Goal: Task Accomplishment & Management: Use online tool/utility

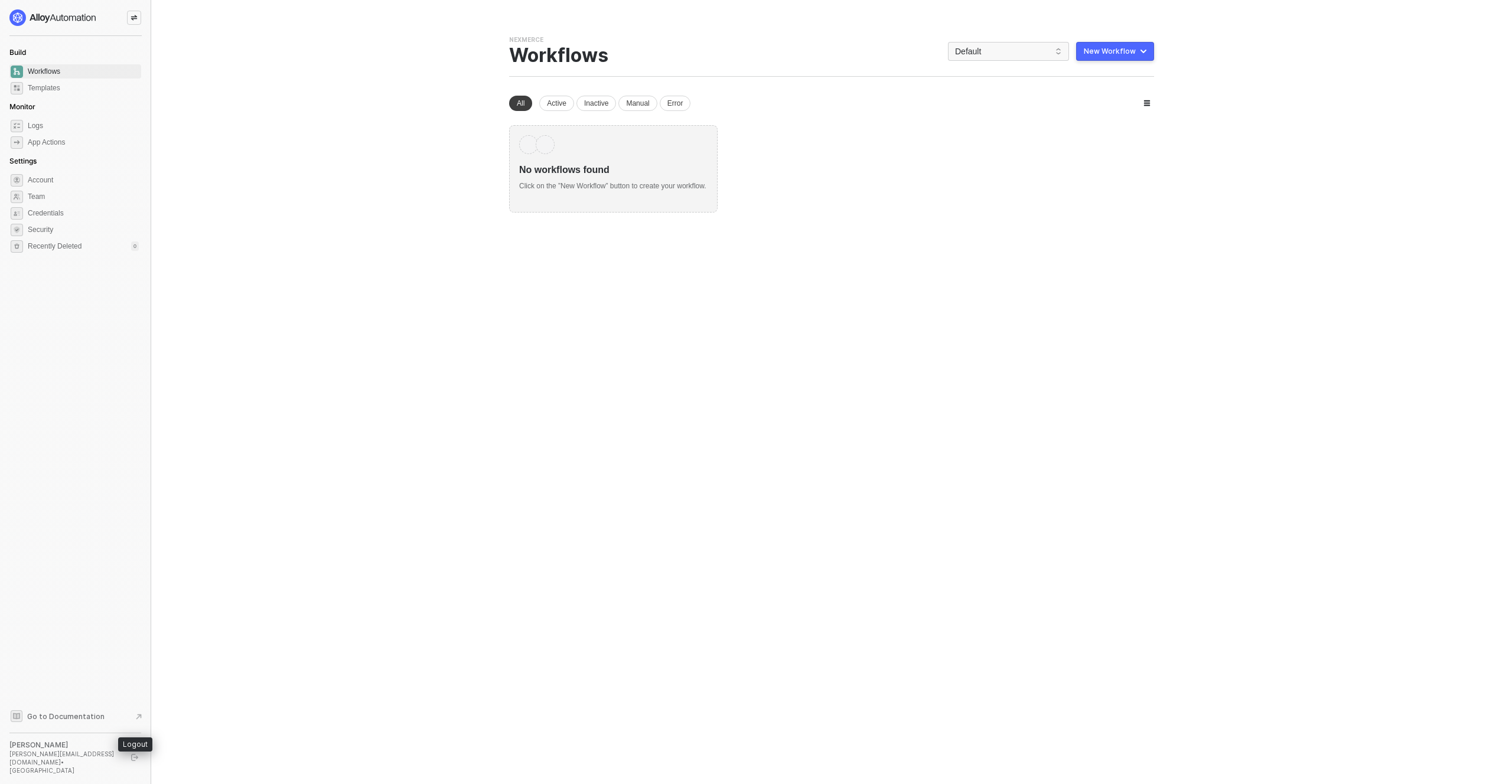
click at [138, 761] on icon "logout" at bounding box center [134, 758] width 7 height 7
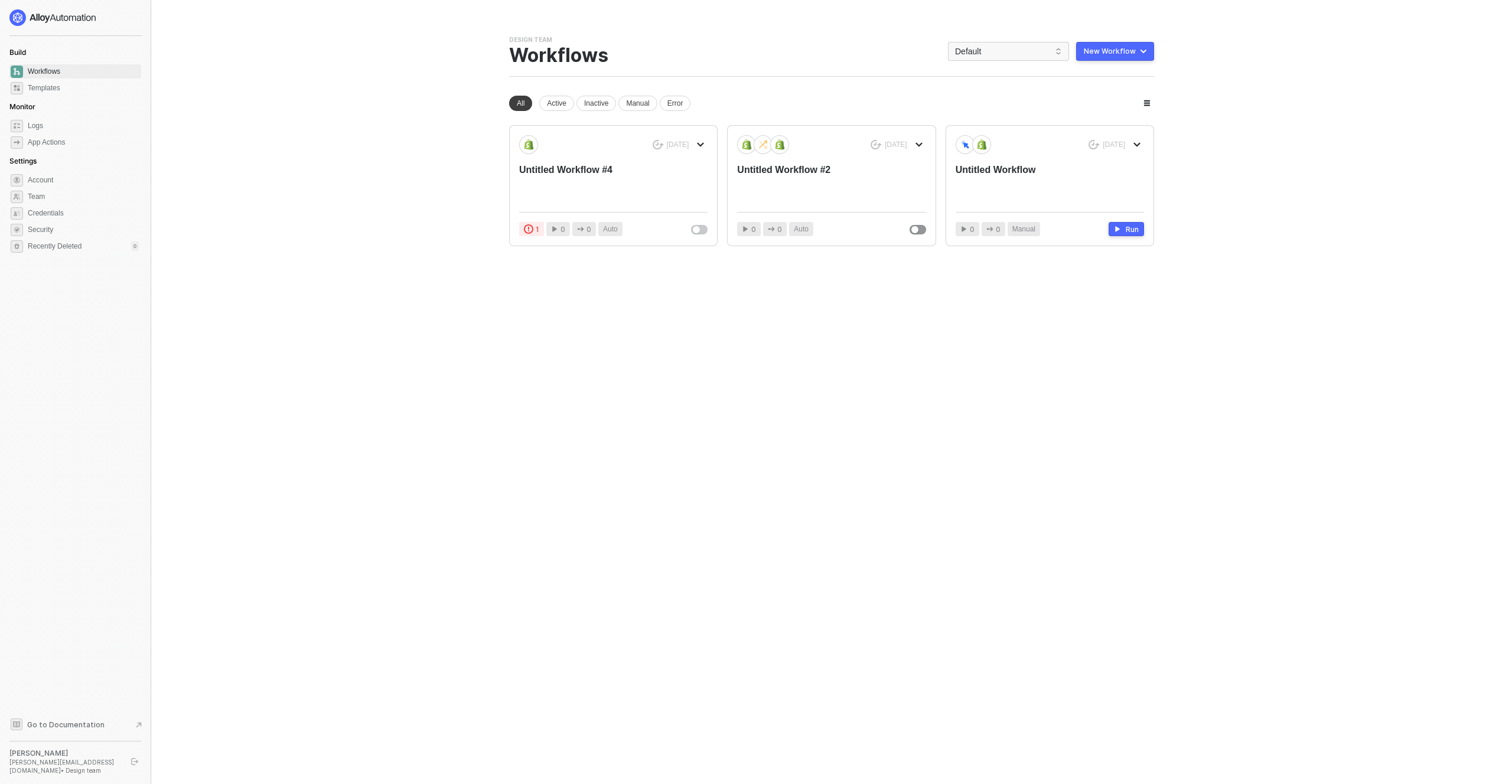
click at [133, 16] on div at bounding box center [75, 17] width 132 height 16
click at [134, 765] on icon "logout" at bounding box center [134, 762] width 7 height 7
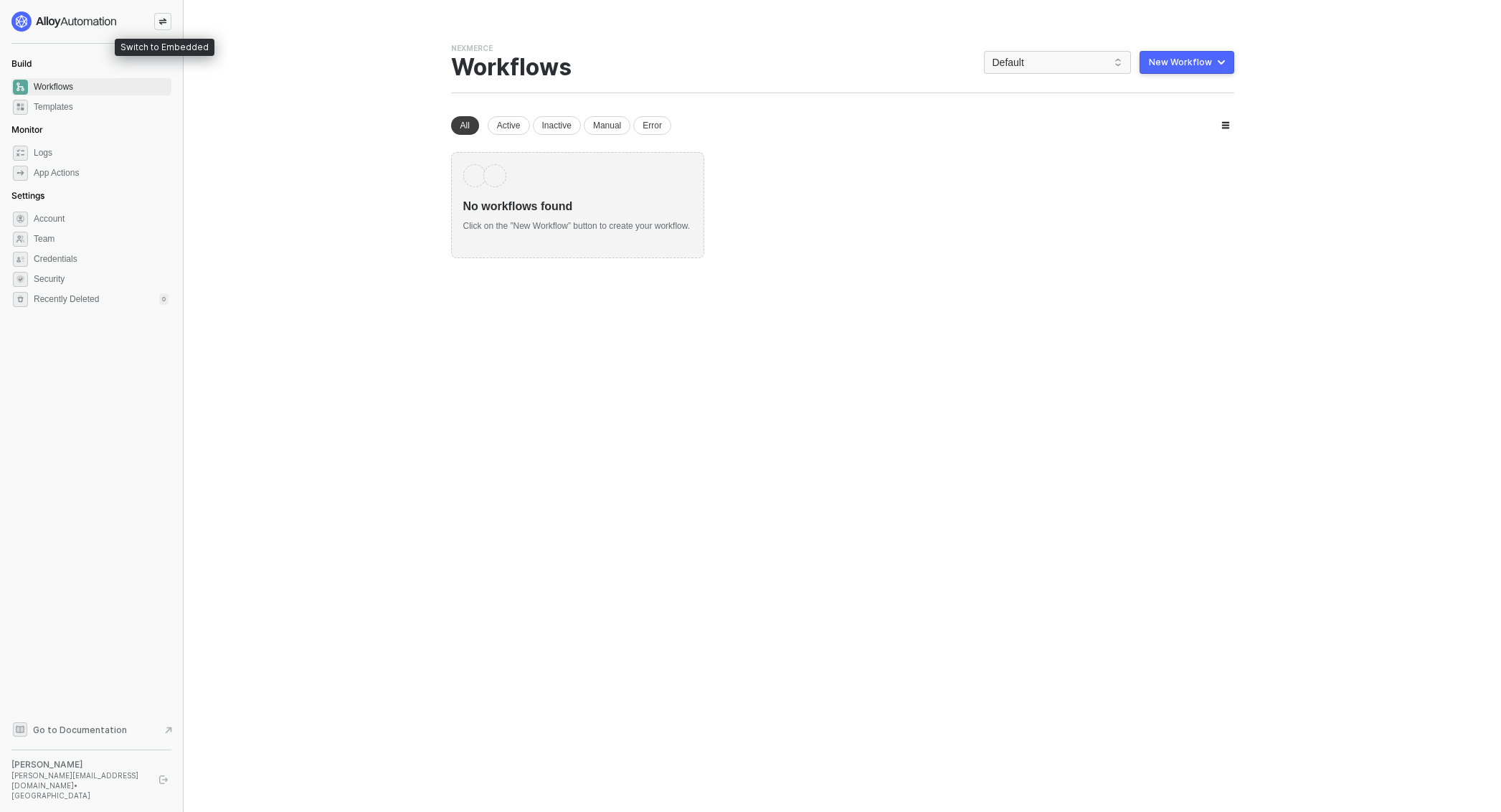
click at [158, 22] on icon "icon-swap" at bounding box center [162, 21] width 9 height 9
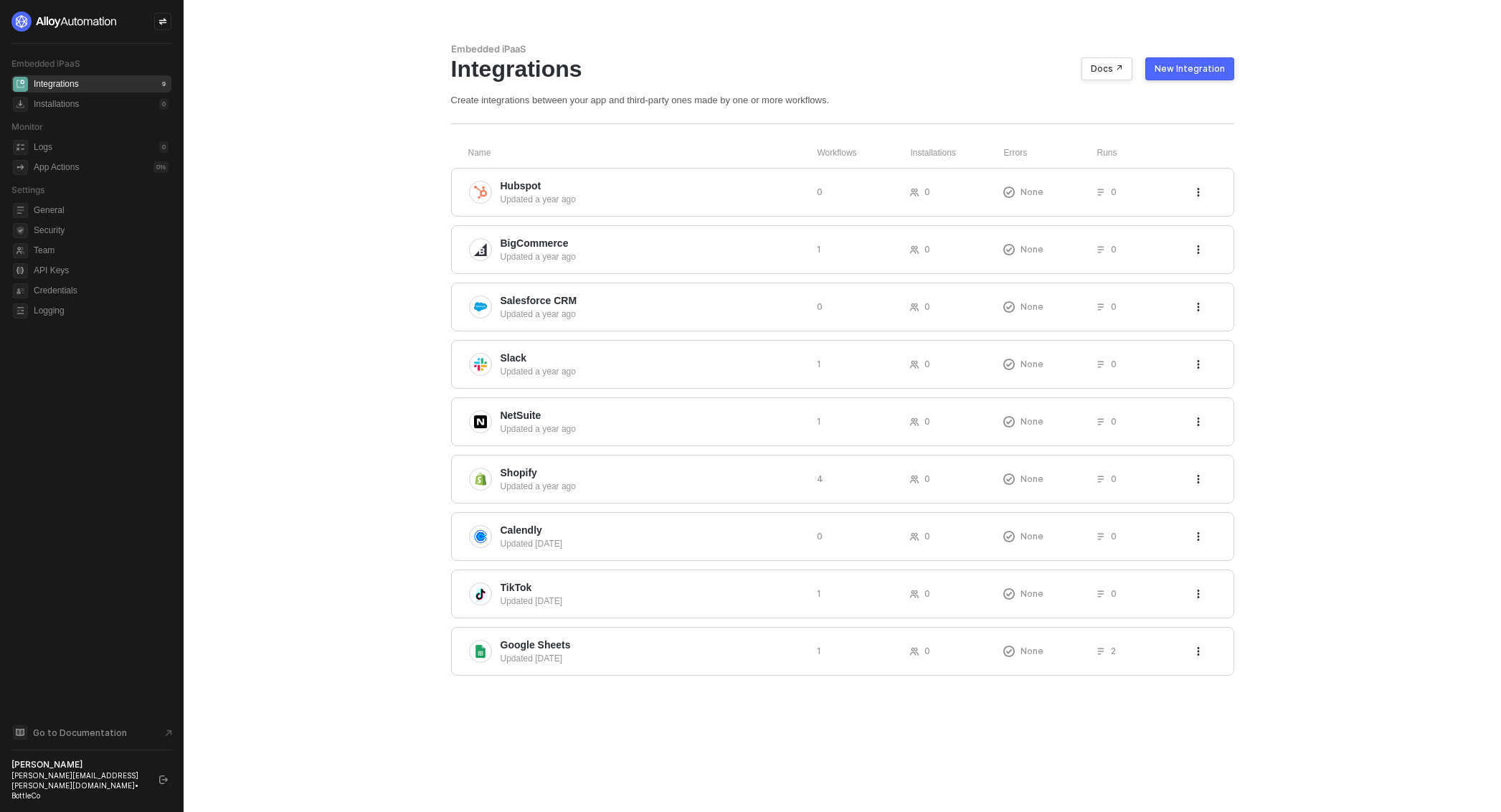
click at [1227, 71] on button "New Integration" at bounding box center [1189, 68] width 89 height 23
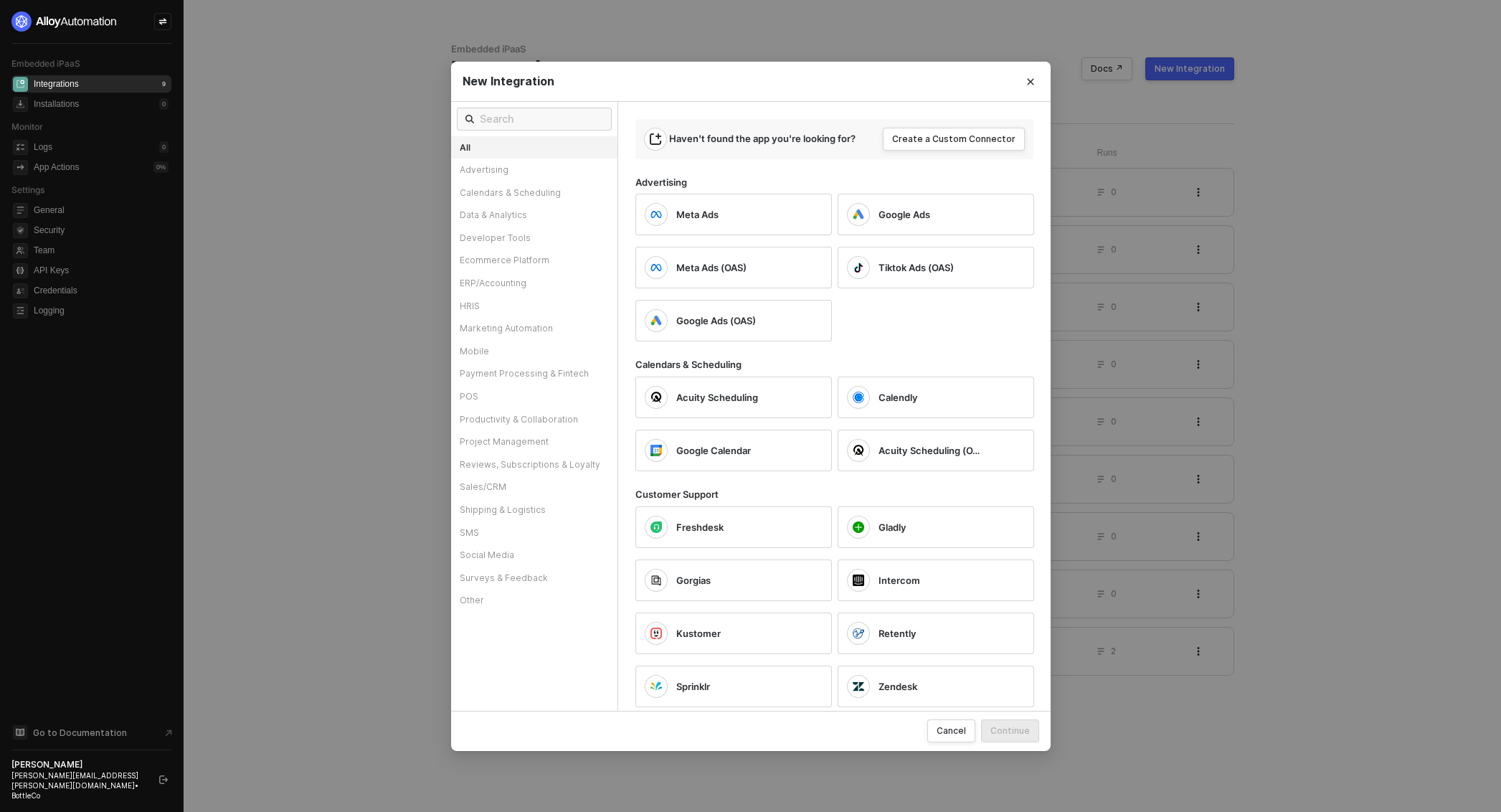
click at [1031, 77] on button "Close" at bounding box center [1030, 81] width 23 height 23
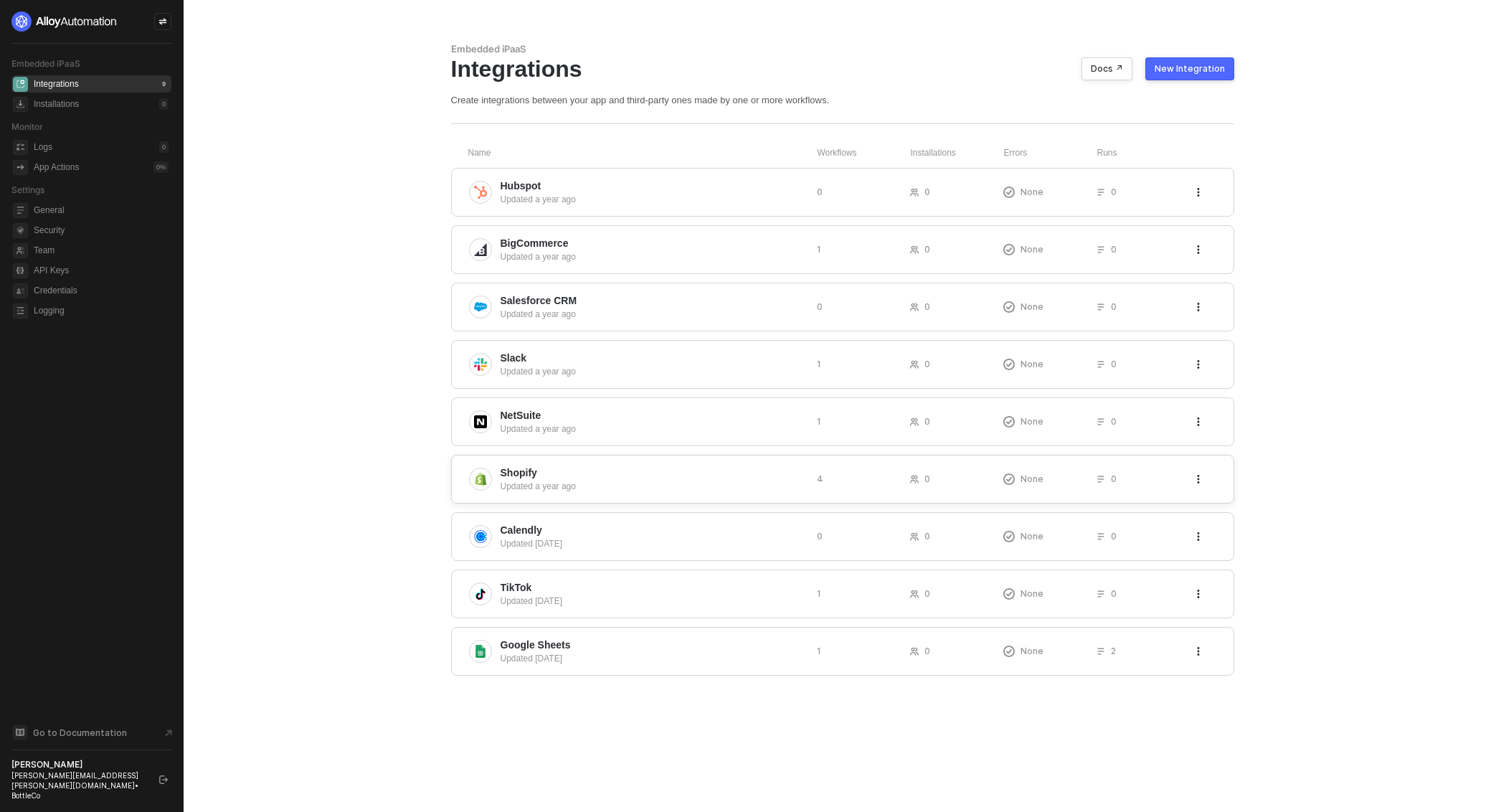
click at [655, 483] on div "Updated a year ago" at bounding box center [652, 486] width 305 height 13
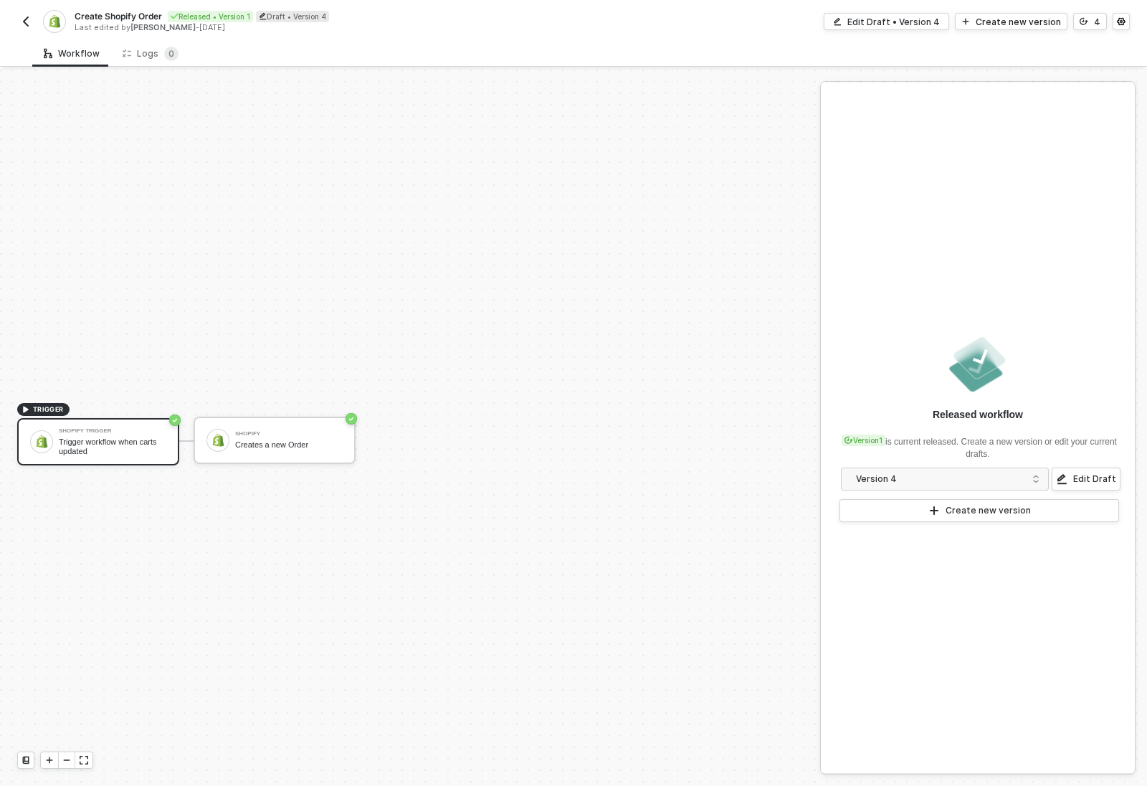
scroll to position [27, 0]
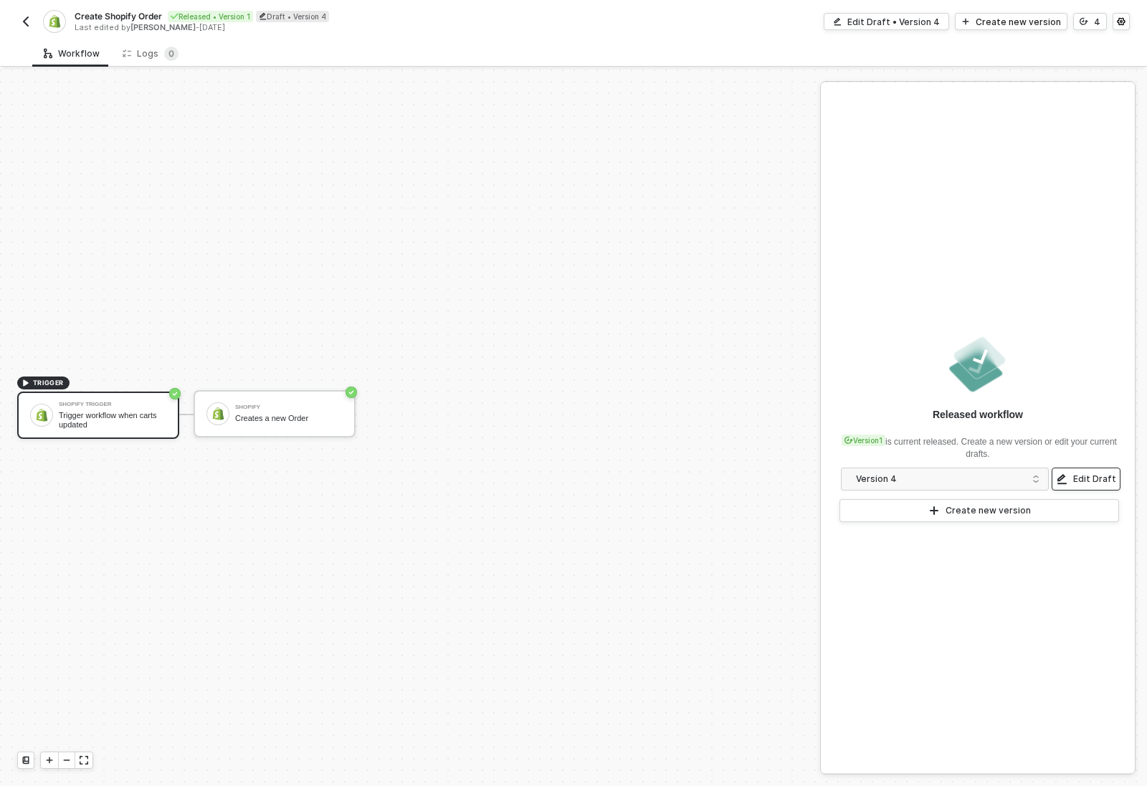
click at [1055, 472] on button "Edit Draft" at bounding box center [1086, 478] width 69 height 23
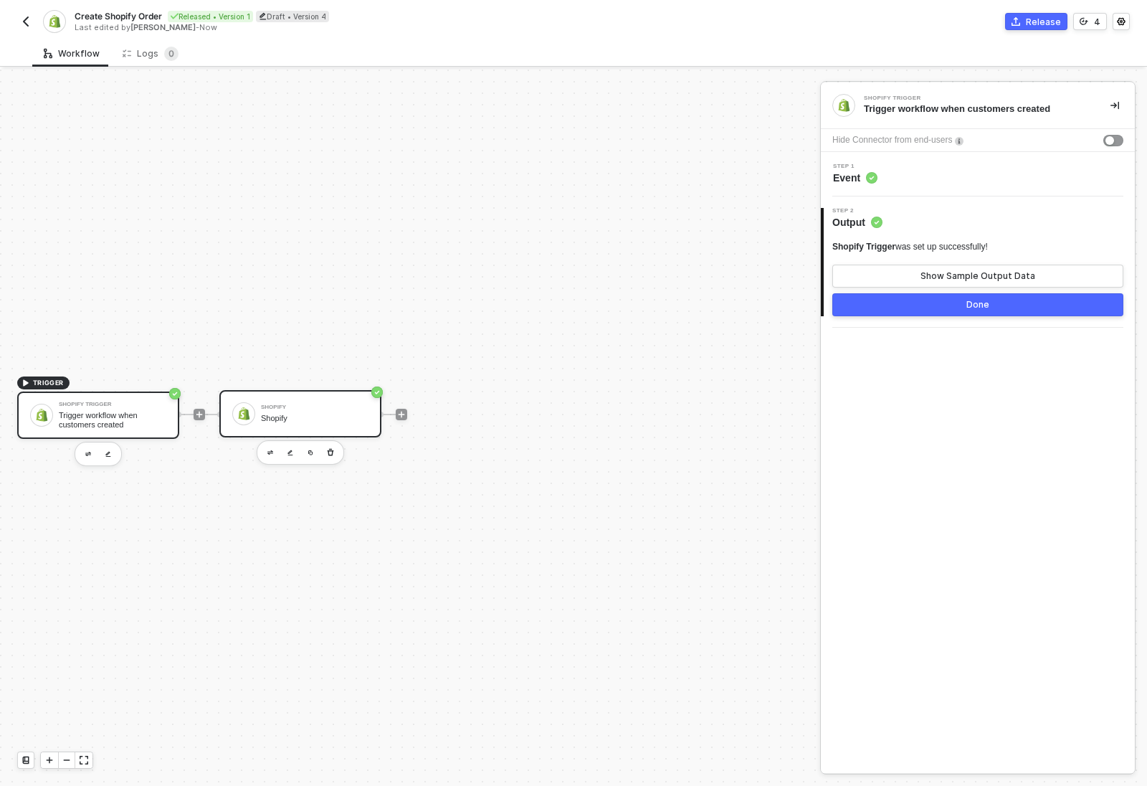
click at [351, 429] on div "Shopify Shopify" at bounding box center [300, 413] width 162 height 47
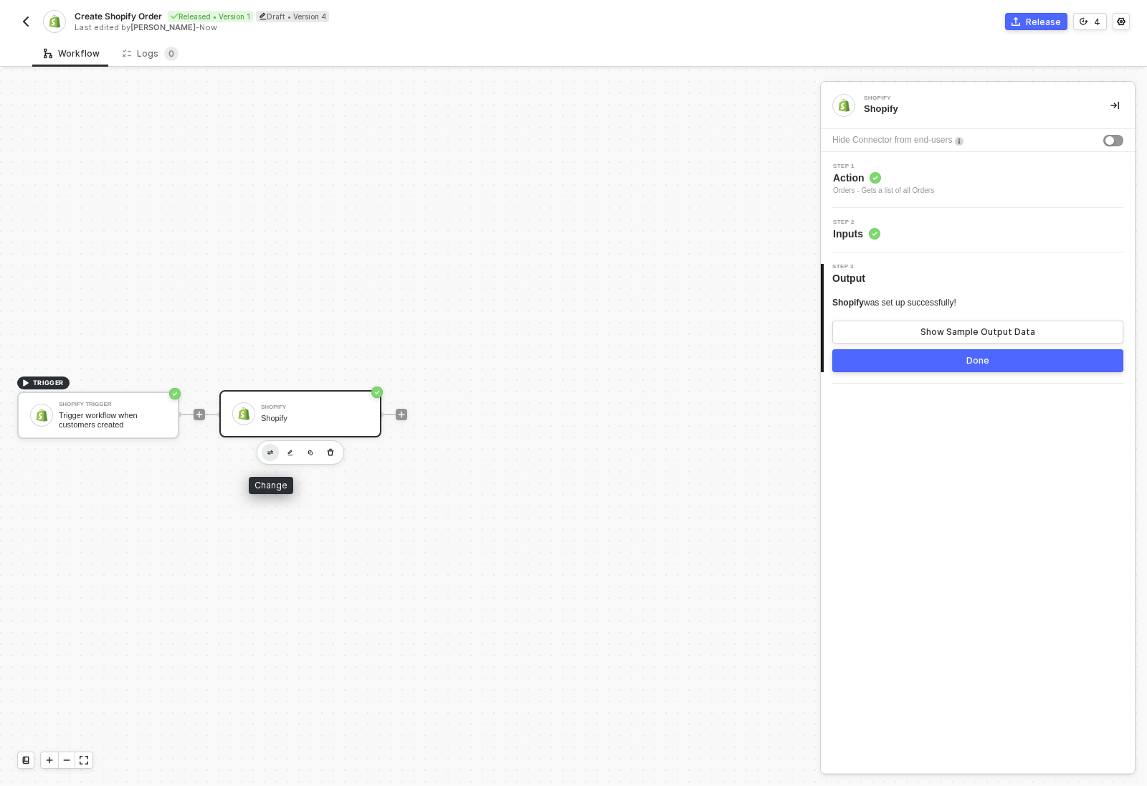
click at [272, 454] on img "button" at bounding box center [270, 452] width 6 height 5
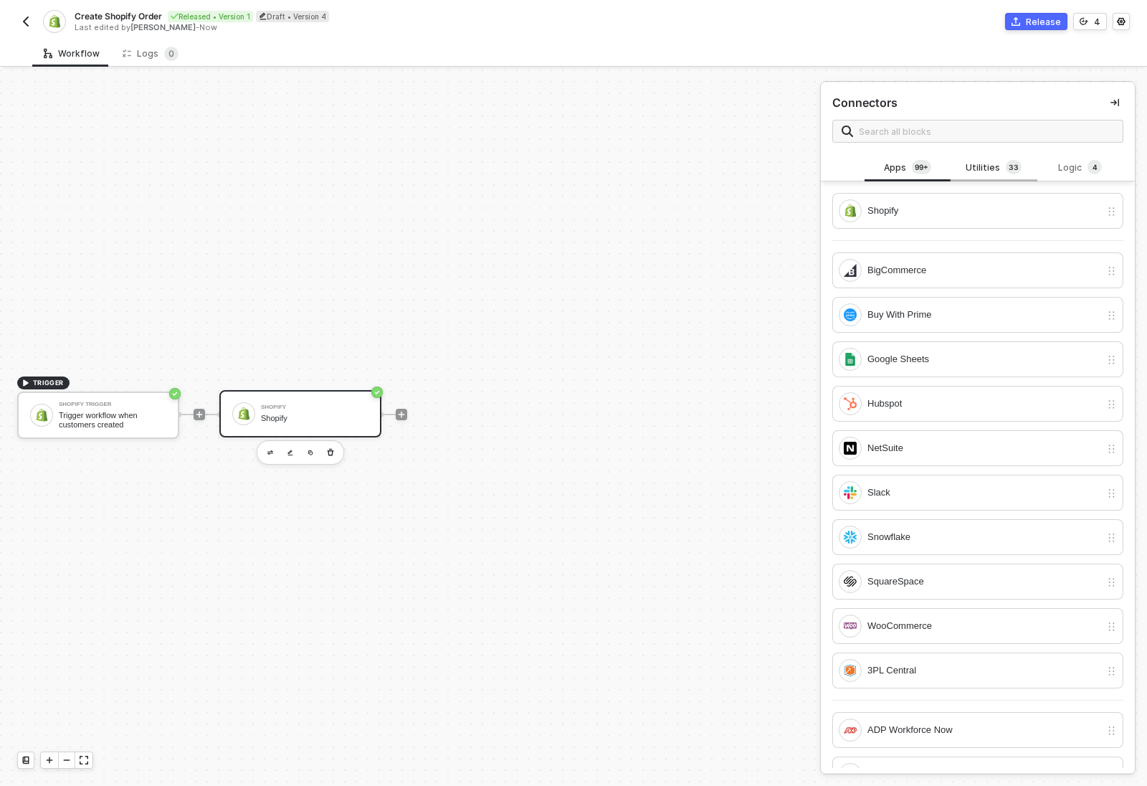
click at [994, 172] on div "Utilities 3 3" at bounding box center [993, 168] width 63 height 16
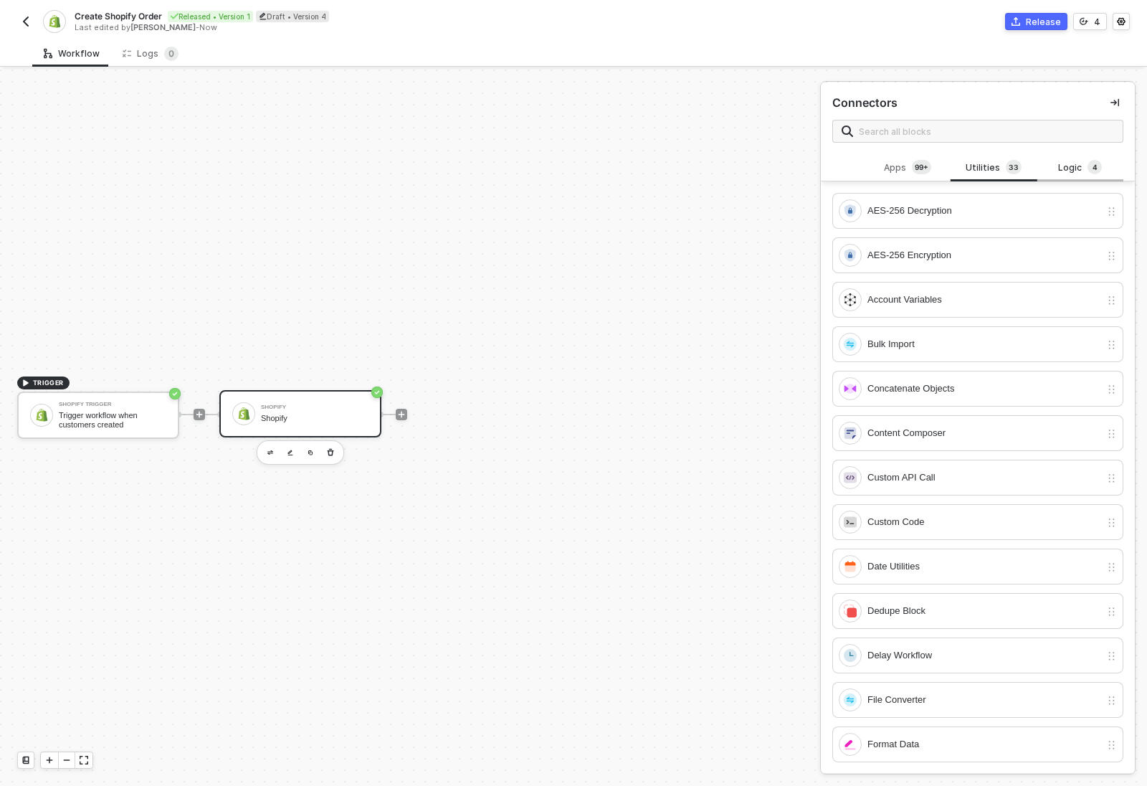
click at [1050, 173] on div "Logic 4" at bounding box center [1080, 168] width 63 height 16
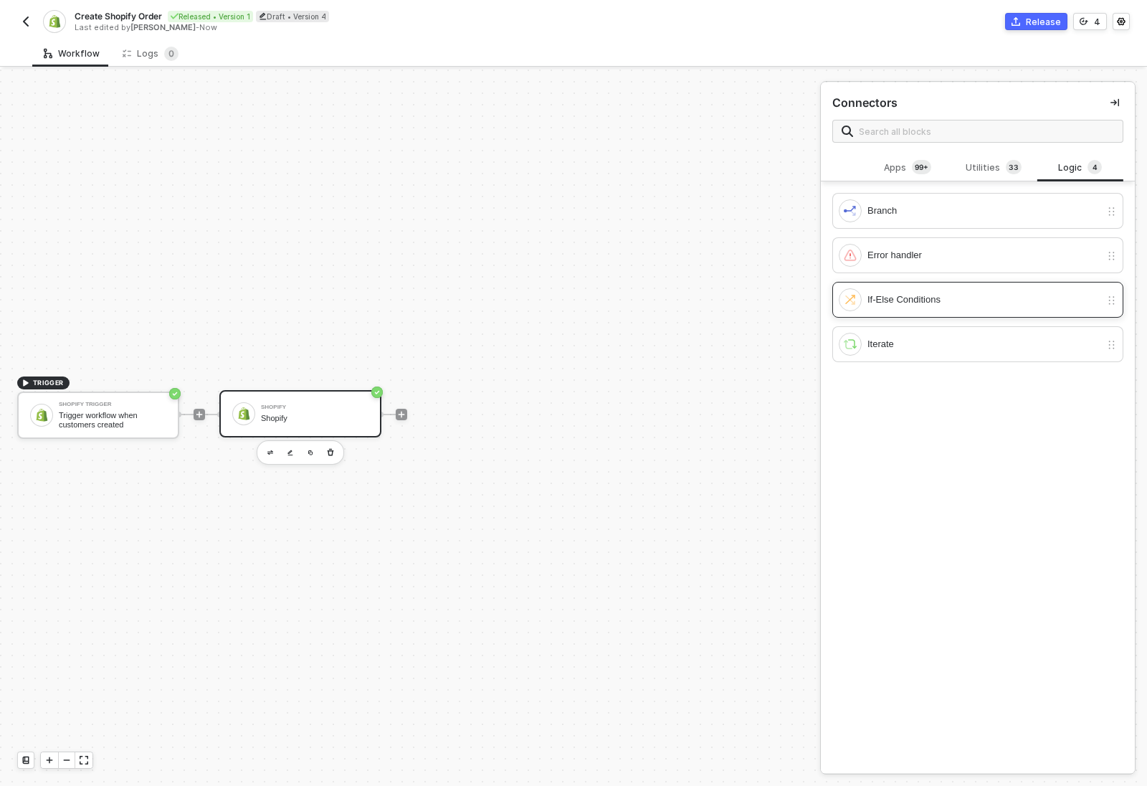
click at [967, 293] on div "If-Else Conditions" at bounding box center [984, 300] width 233 height 16
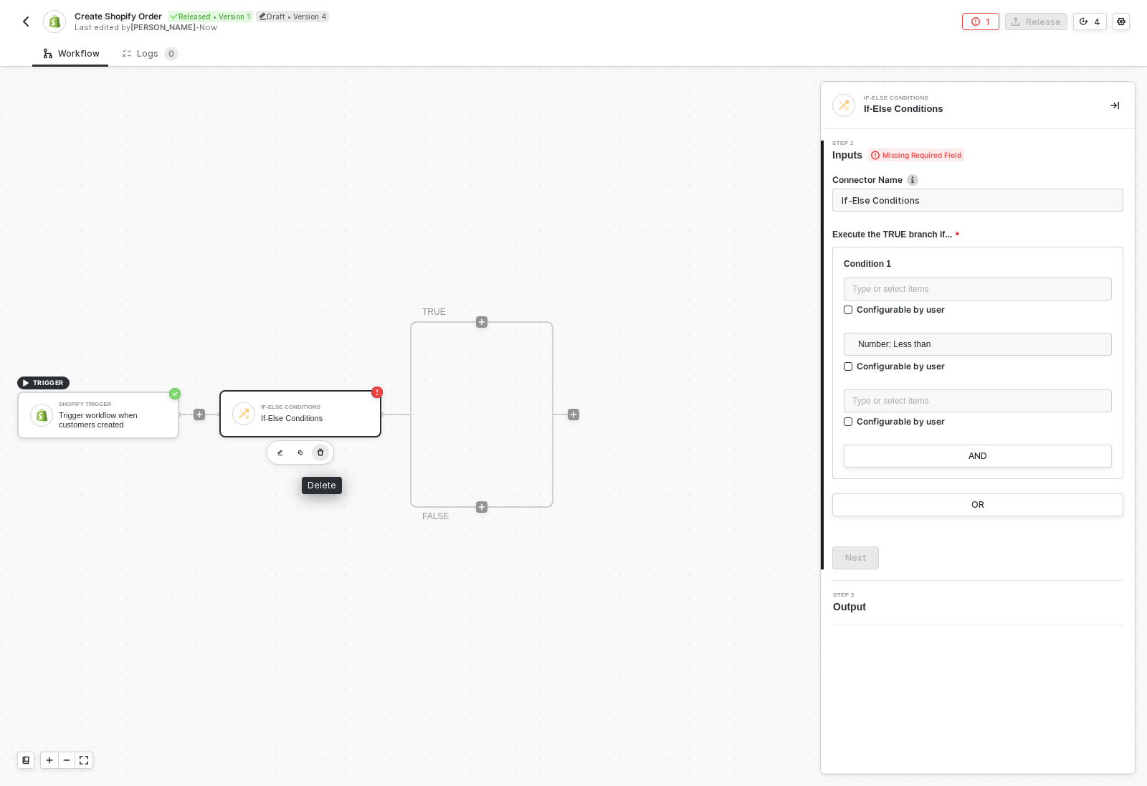
click at [324, 455] on icon "button" at bounding box center [320, 452] width 9 height 11
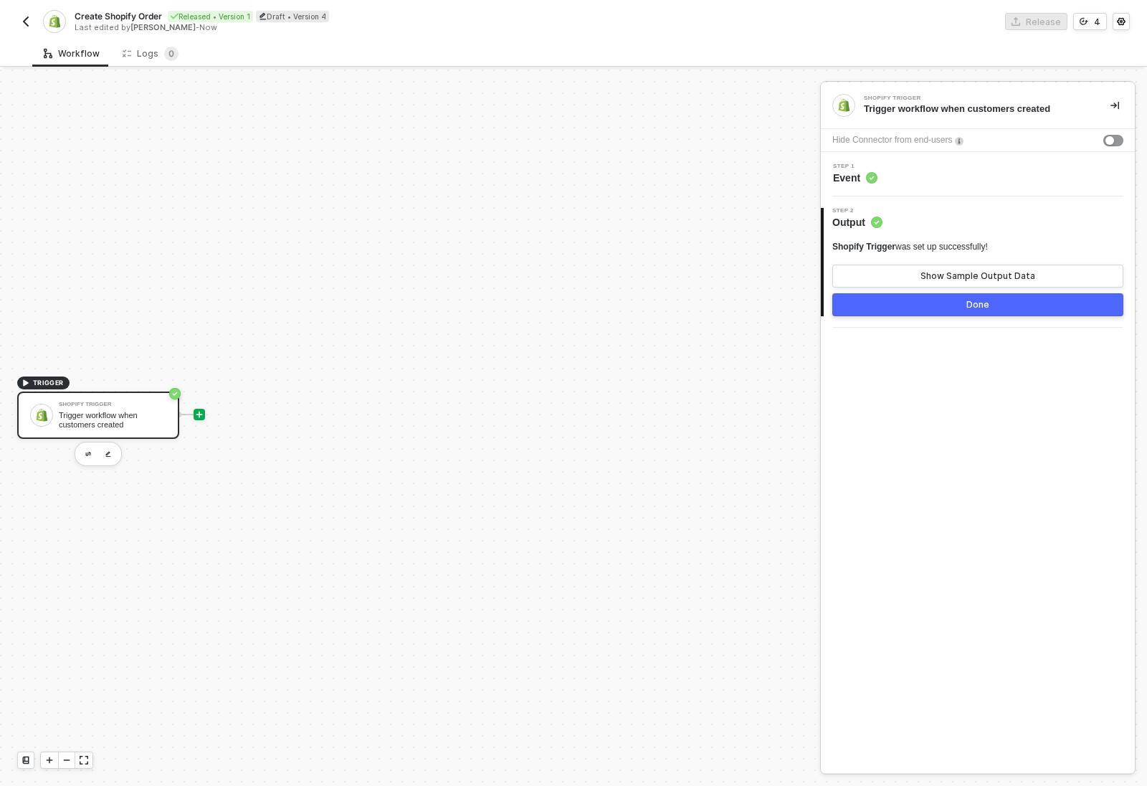
click at [202, 414] on icon "icon-play" at bounding box center [199, 415] width 6 height 6
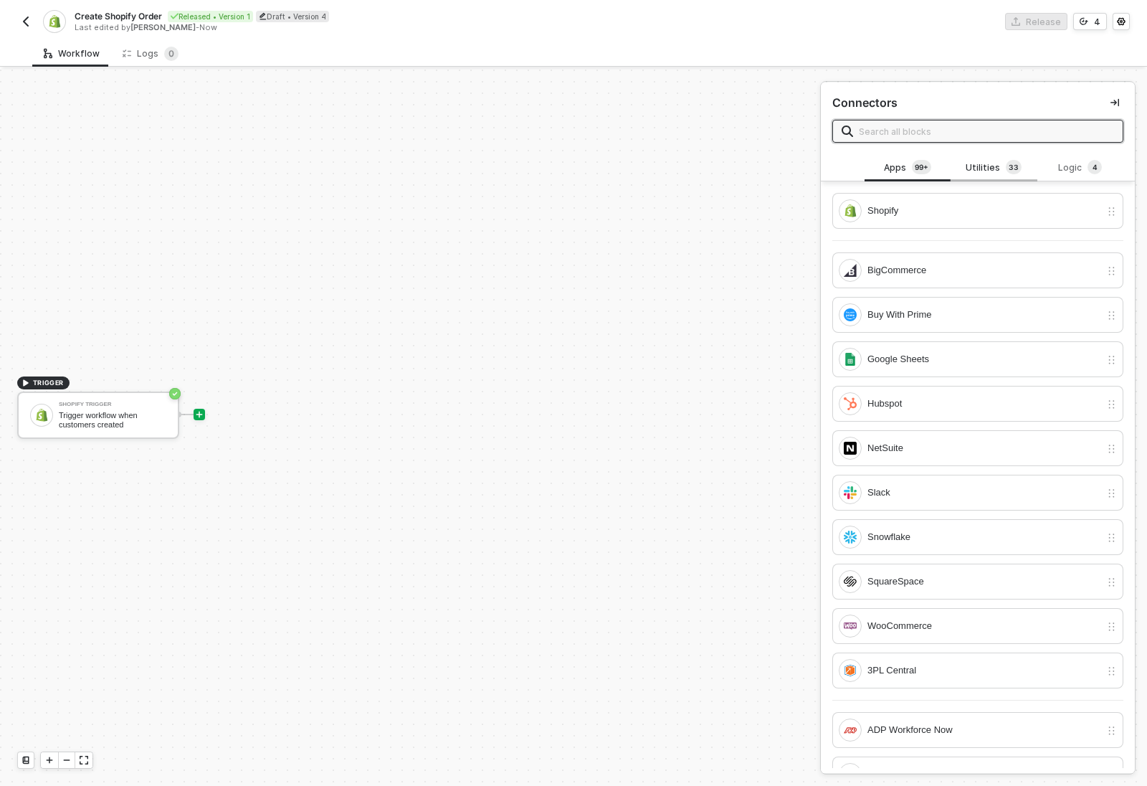
click at [1002, 168] on div "Utilities 3 3" at bounding box center [993, 168] width 63 height 16
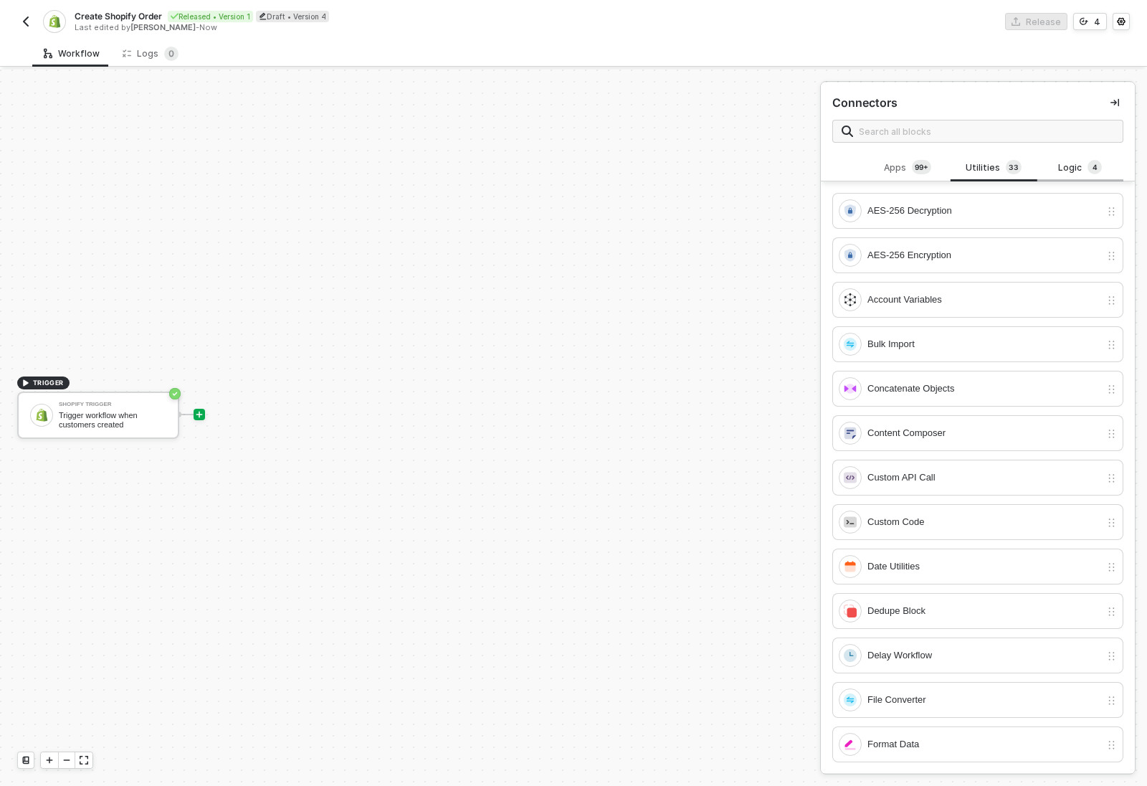
click at [1088, 163] on span "4" at bounding box center [1095, 168] width 14 height 16
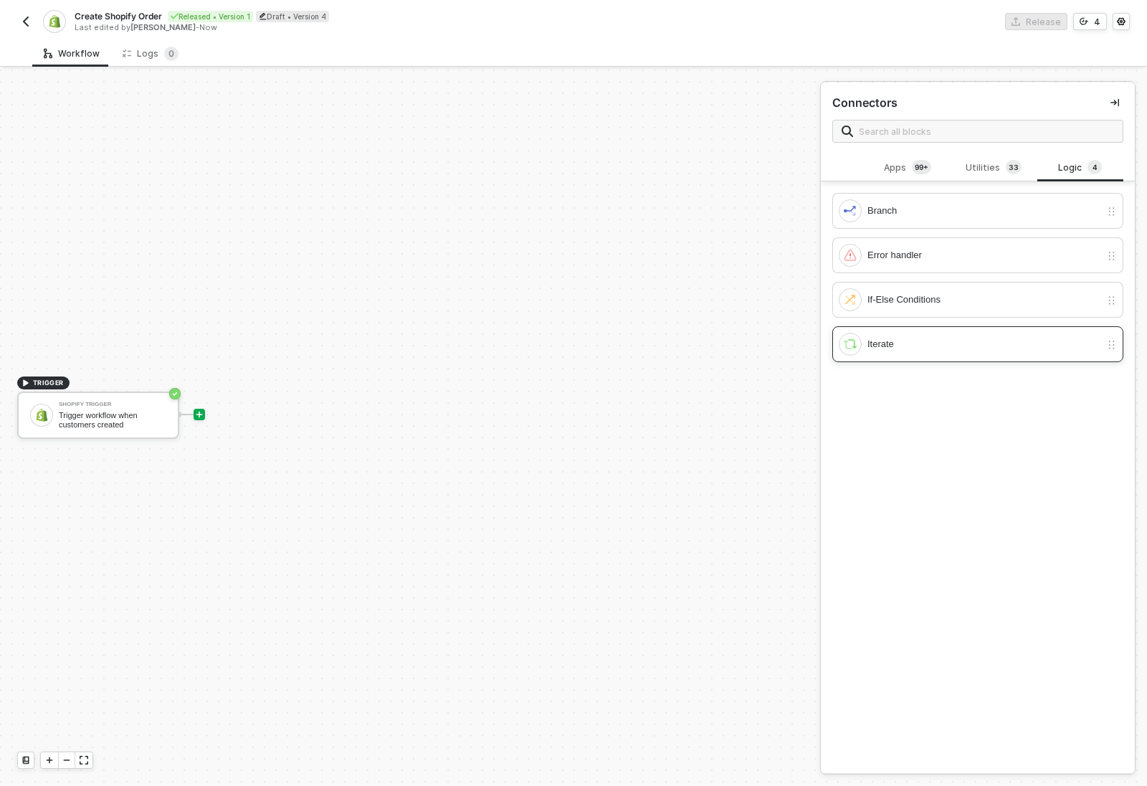
click at [982, 341] on div "Iterate" at bounding box center [984, 344] width 233 height 16
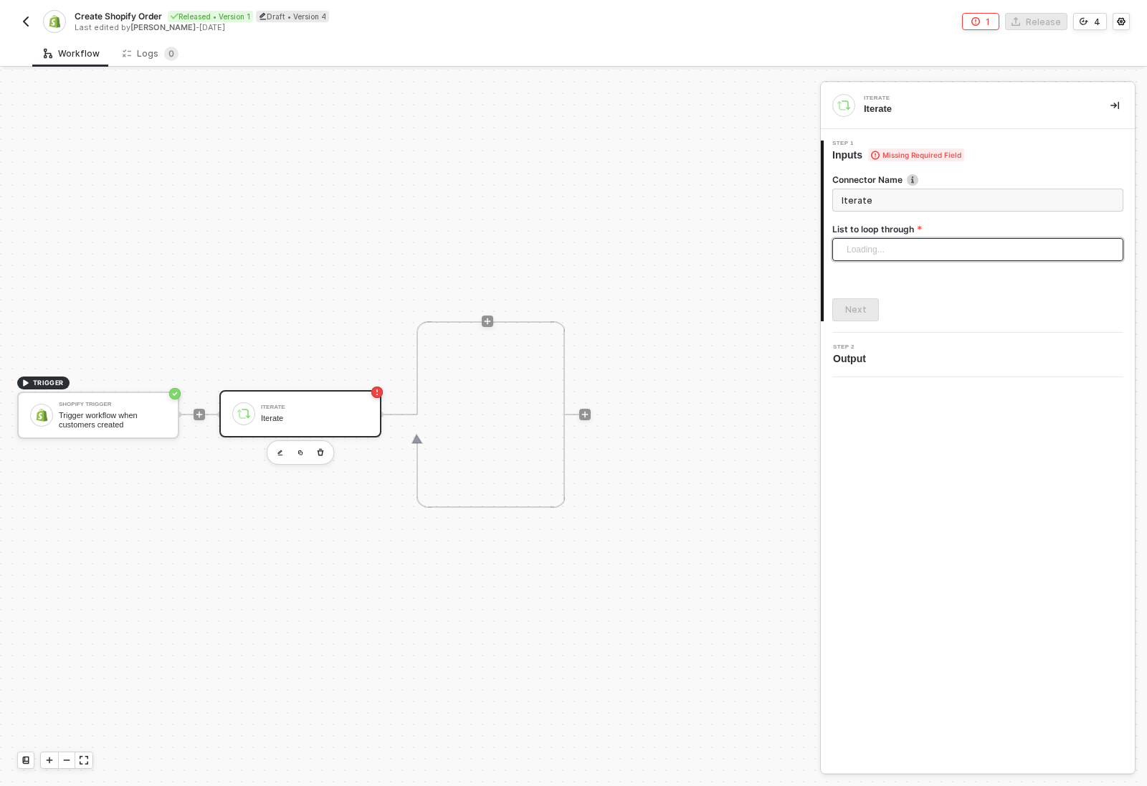
click at [942, 256] on div "Loading..." at bounding box center [977, 249] width 291 height 23
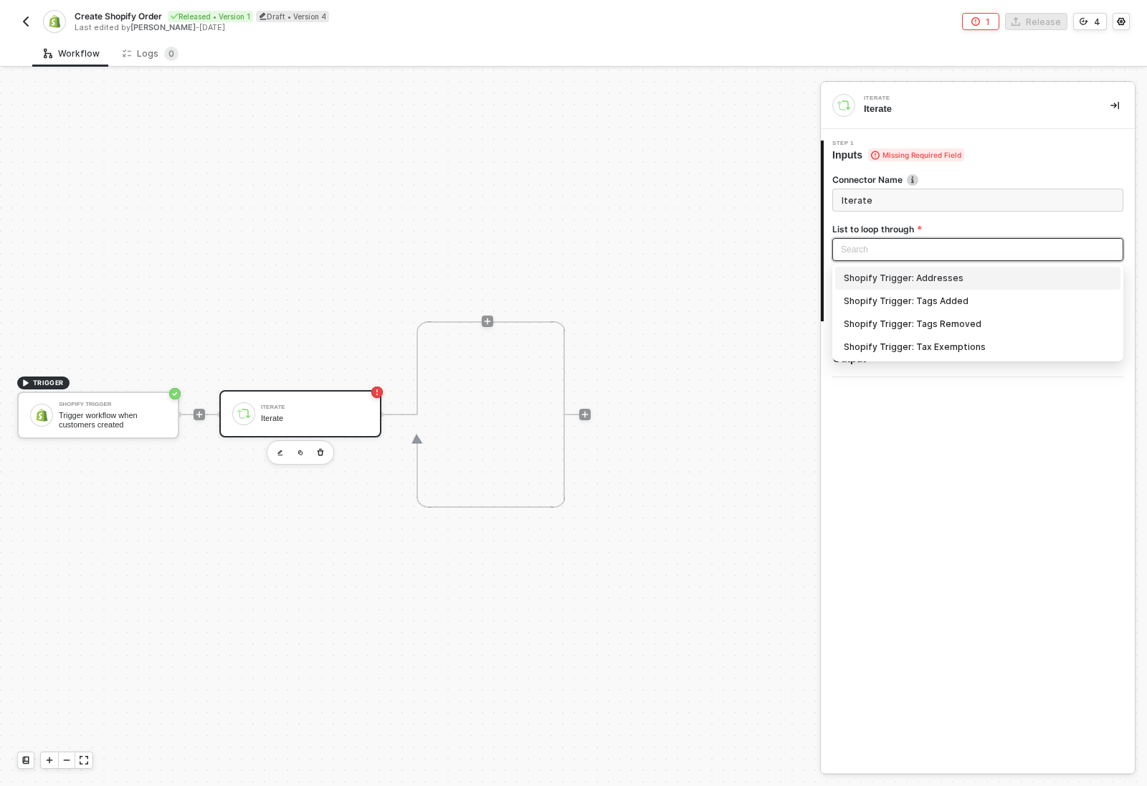
click at [964, 285] on div "Shopify Trigger: Addresses" at bounding box center [978, 278] width 268 height 16
type input "Loop through Shopify Trigger: Addresses"
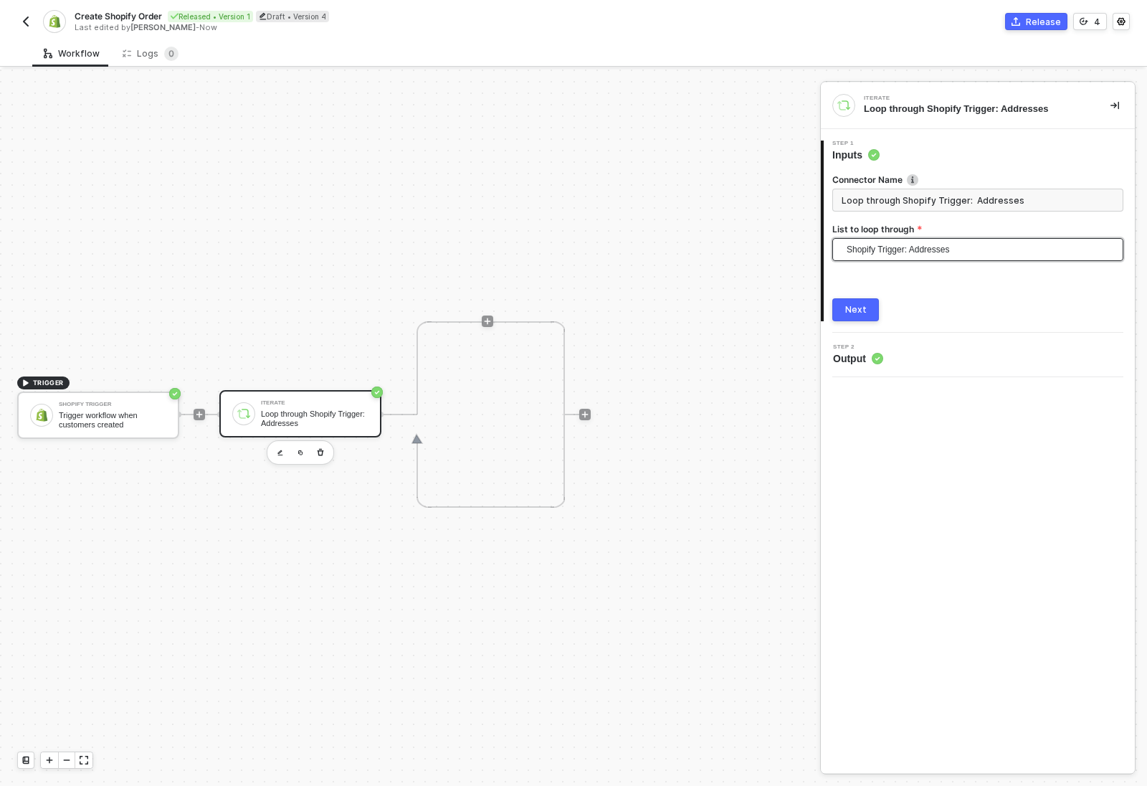
click at [862, 305] on div "Next" at bounding box center [856, 309] width 22 height 11
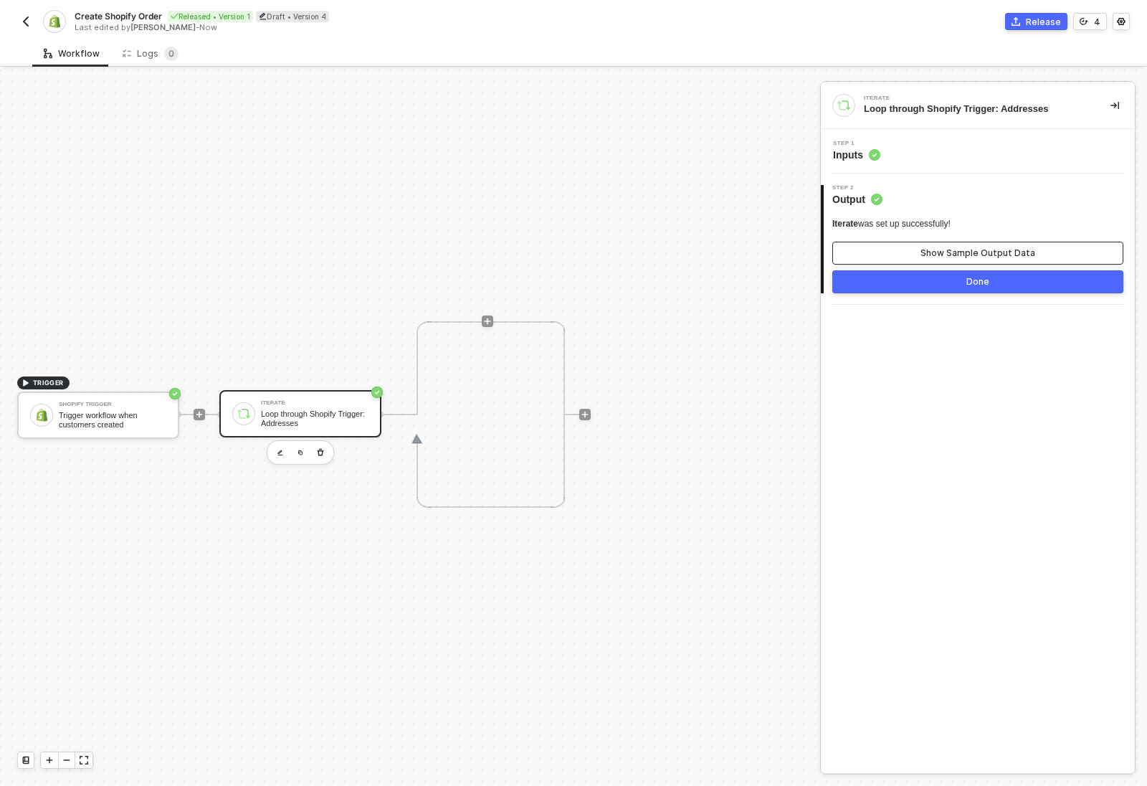
click at [951, 257] on div "Show Sample Output Data" at bounding box center [978, 252] width 115 height 11
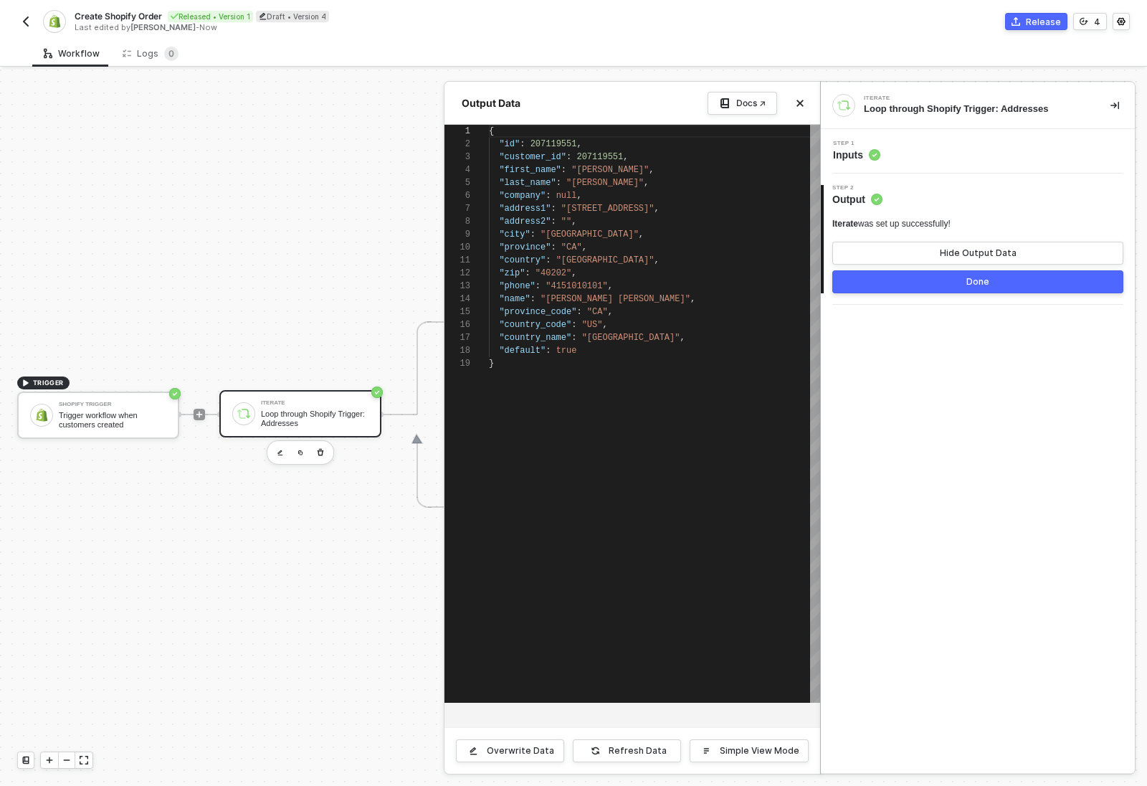
scroll to position [129, 0]
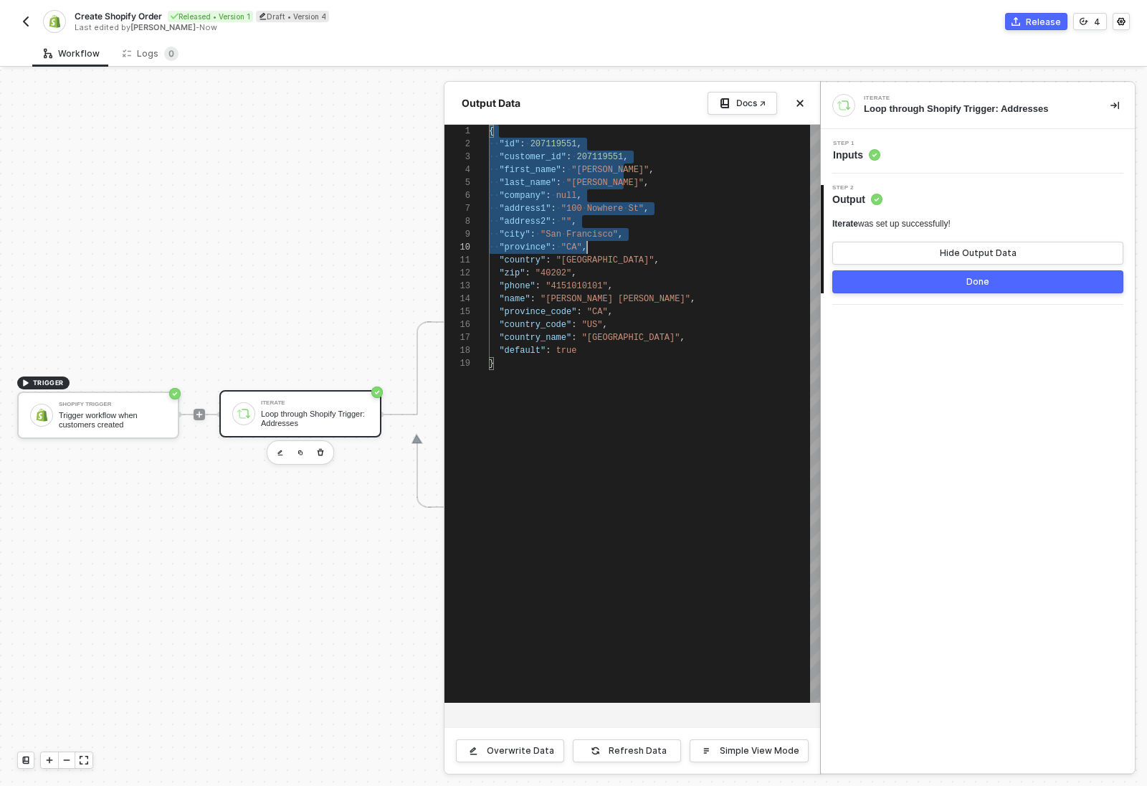
type textarea "{ "id": 207119551, "customer_id": 207119551, "first_name": "Erlich", "last_name…"
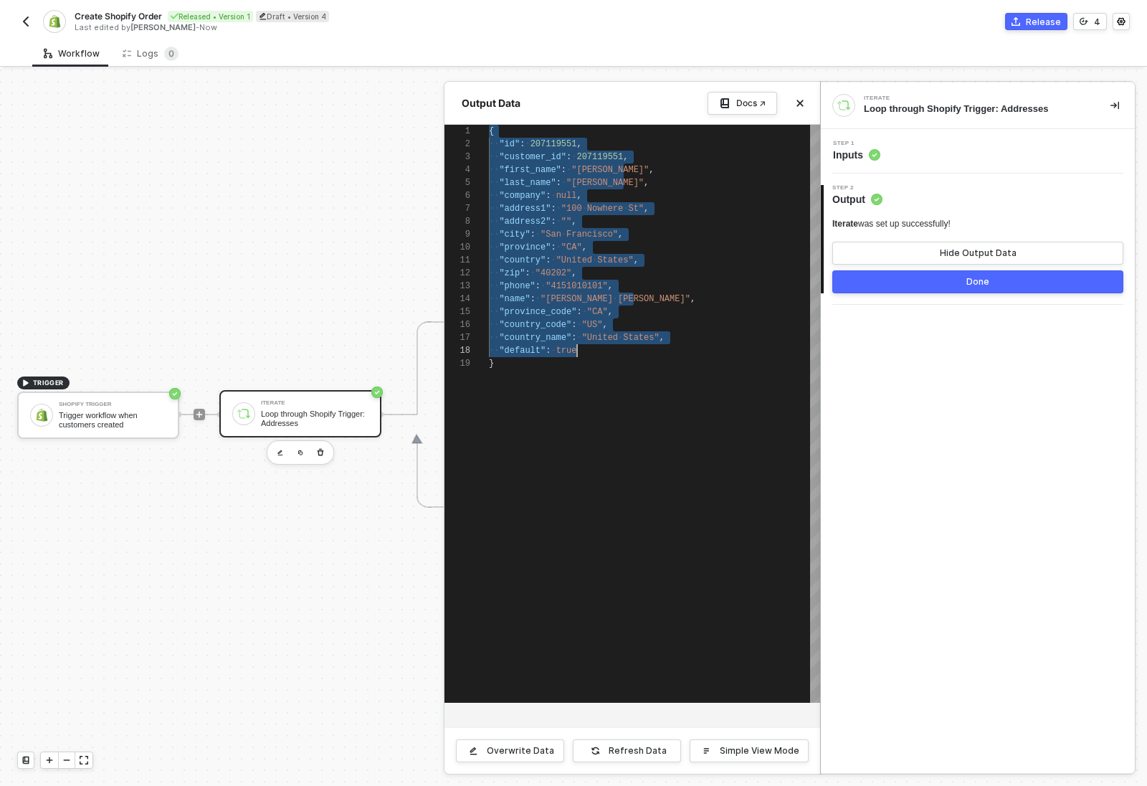
scroll to position [0, 5]
drag, startPoint x: 490, startPoint y: 131, endPoint x: 599, endPoint y: 373, distance: 265.1
click at [1015, 168] on div "Step 1 Inputs" at bounding box center [978, 151] width 314 height 44
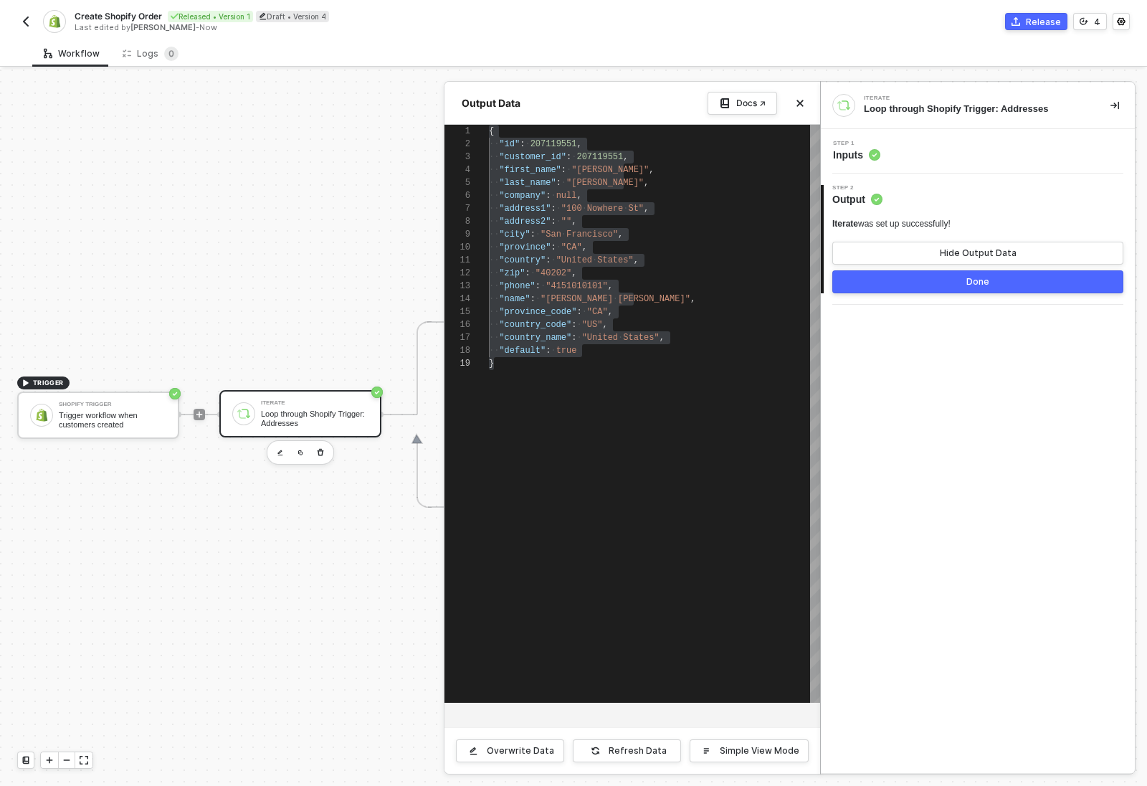
click at [1014, 164] on div "Step 1 Inputs" at bounding box center [978, 151] width 314 height 44
click at [996, 145] on div "Step 1 Inputs" at bounding box center [980, 152] width 310 height 22
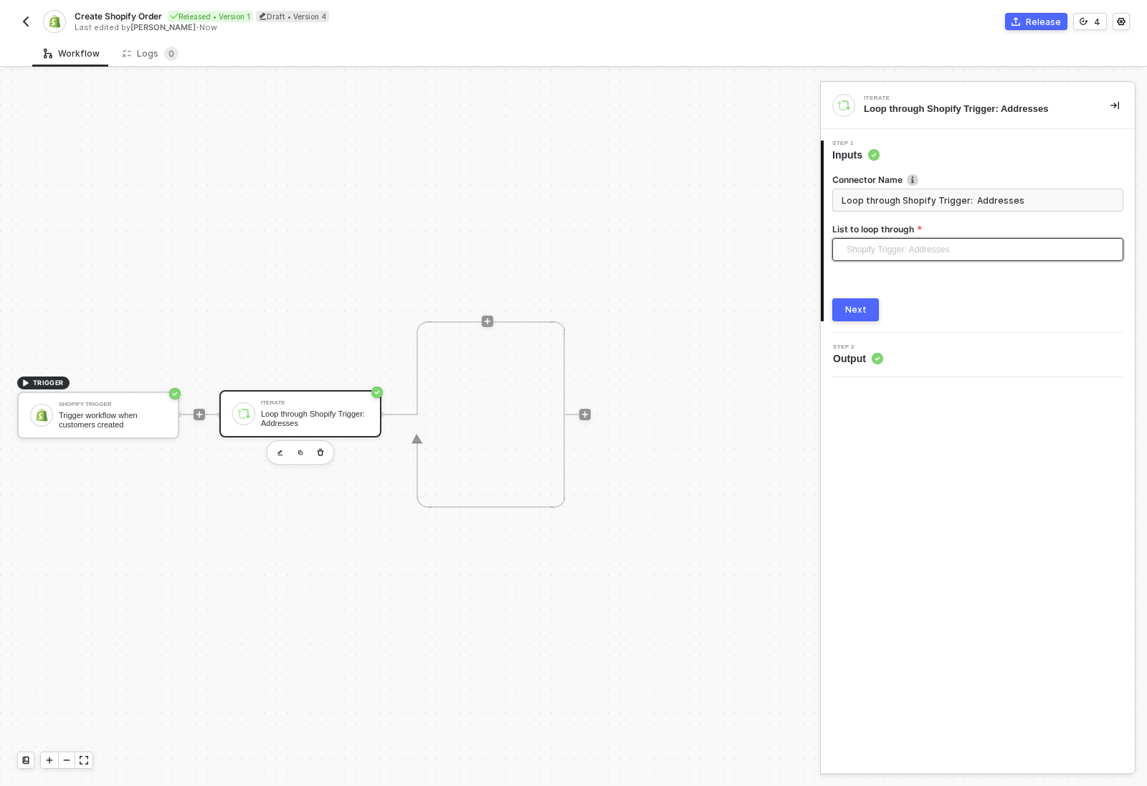
click at [1015, 257] on span "Shopify Trigger: Addresses" at bounding box center [981, 250] width 268 height 22
click at [136, 415] on div "Trigger workflow when customers created" at bounding box center [113, 420] width 108 height 18
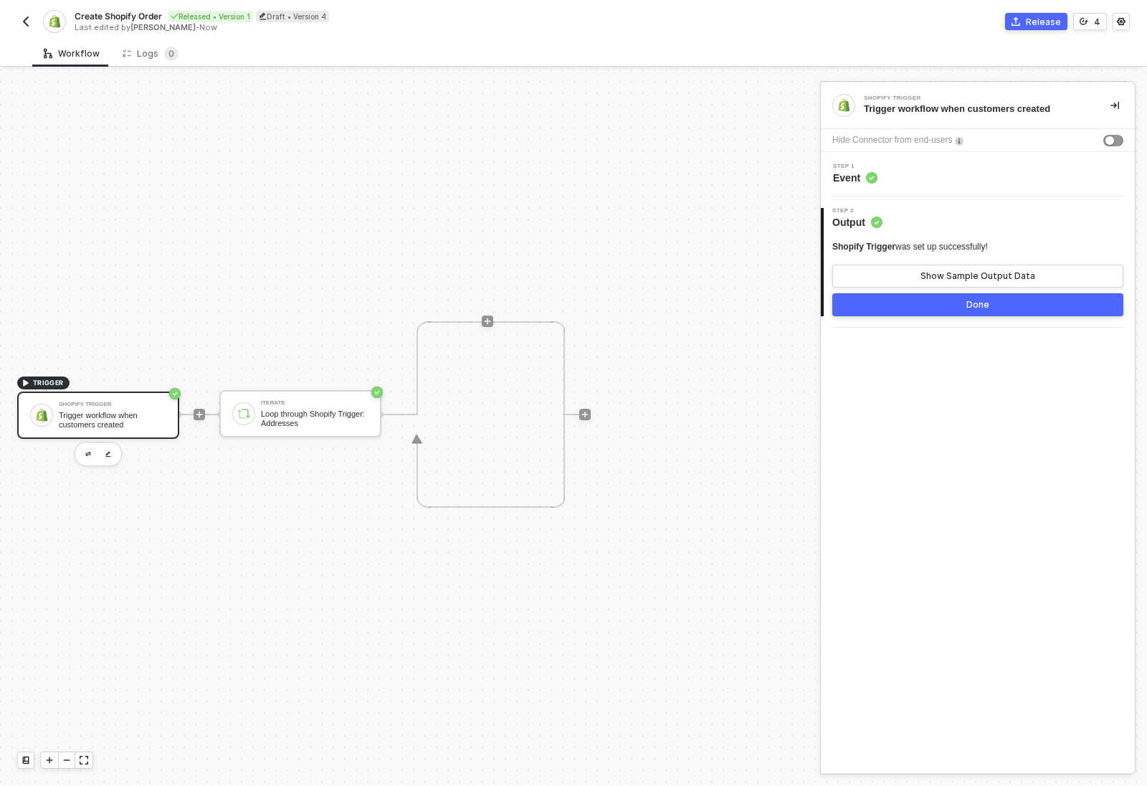
click at [943, 186] on div "Step 1 Event" at bounding box center [978, 174] width 314 height 44
click at [944, 181] on div "Step 1 Event" at bounding box center [980, 174] width 310 height 22
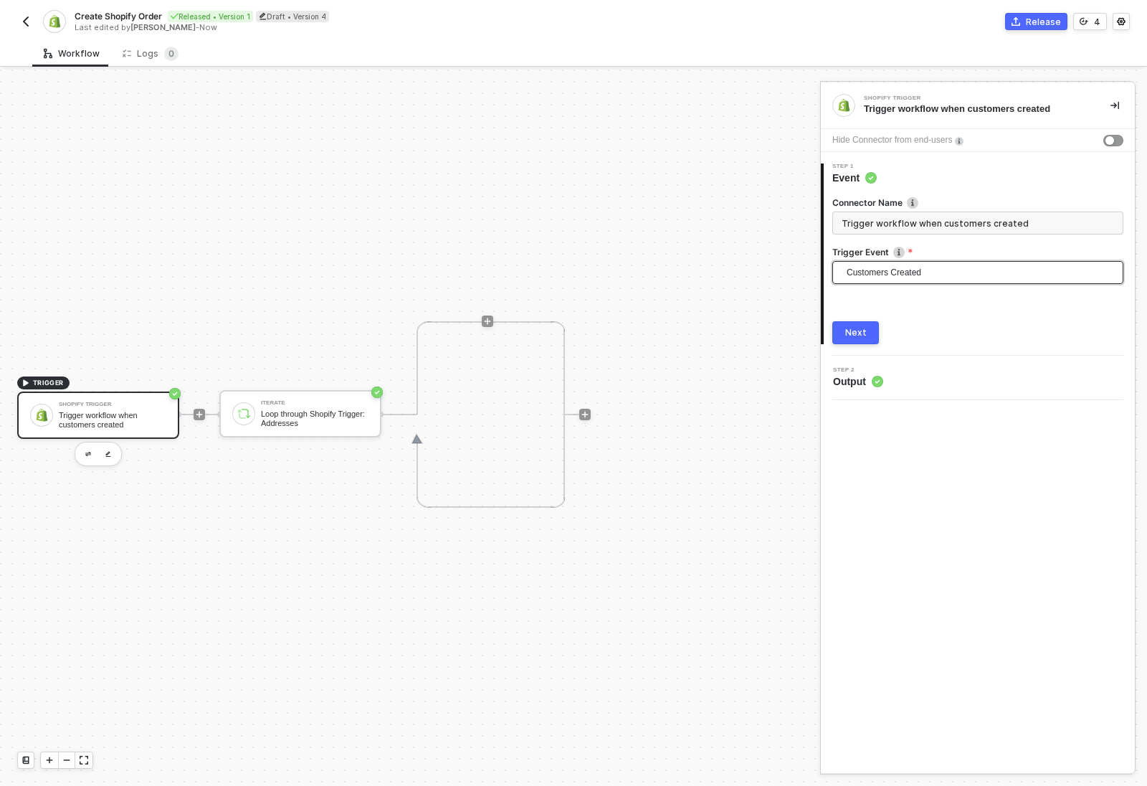
click at [939, 279] on span "Customers Created" at bounding box center [981, 273] width 268 height 22
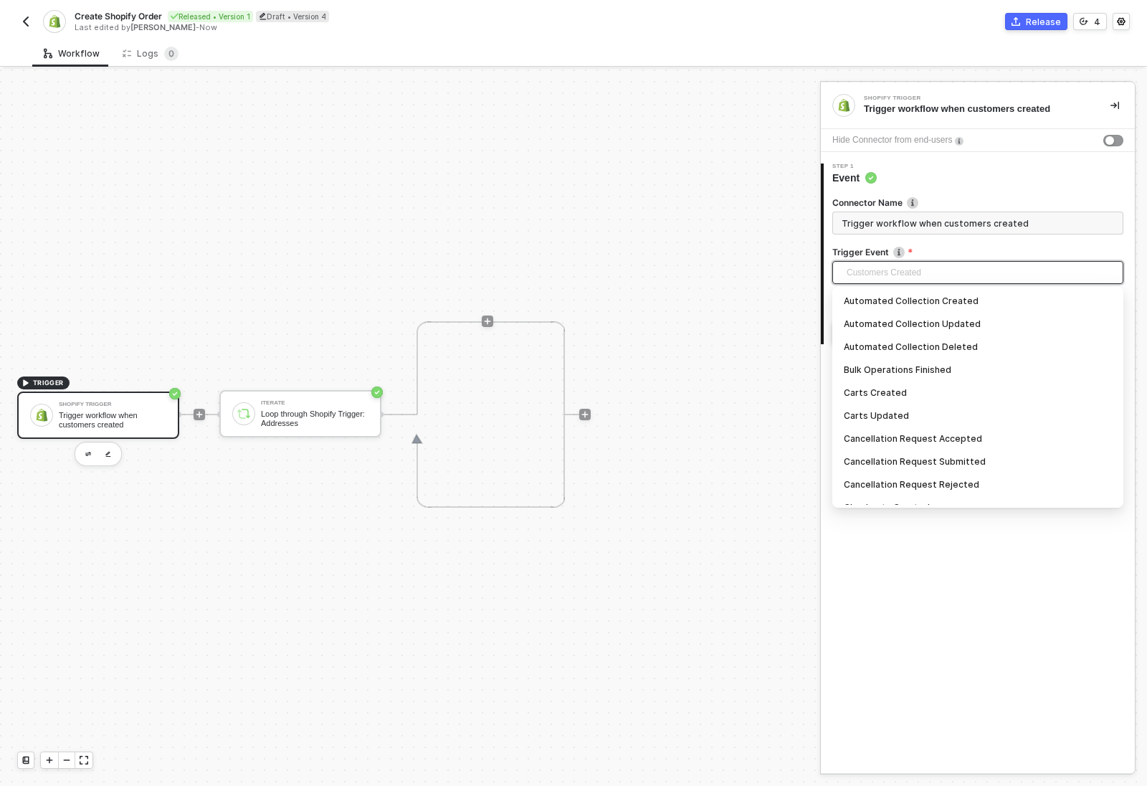
scroll to position [83, 0]
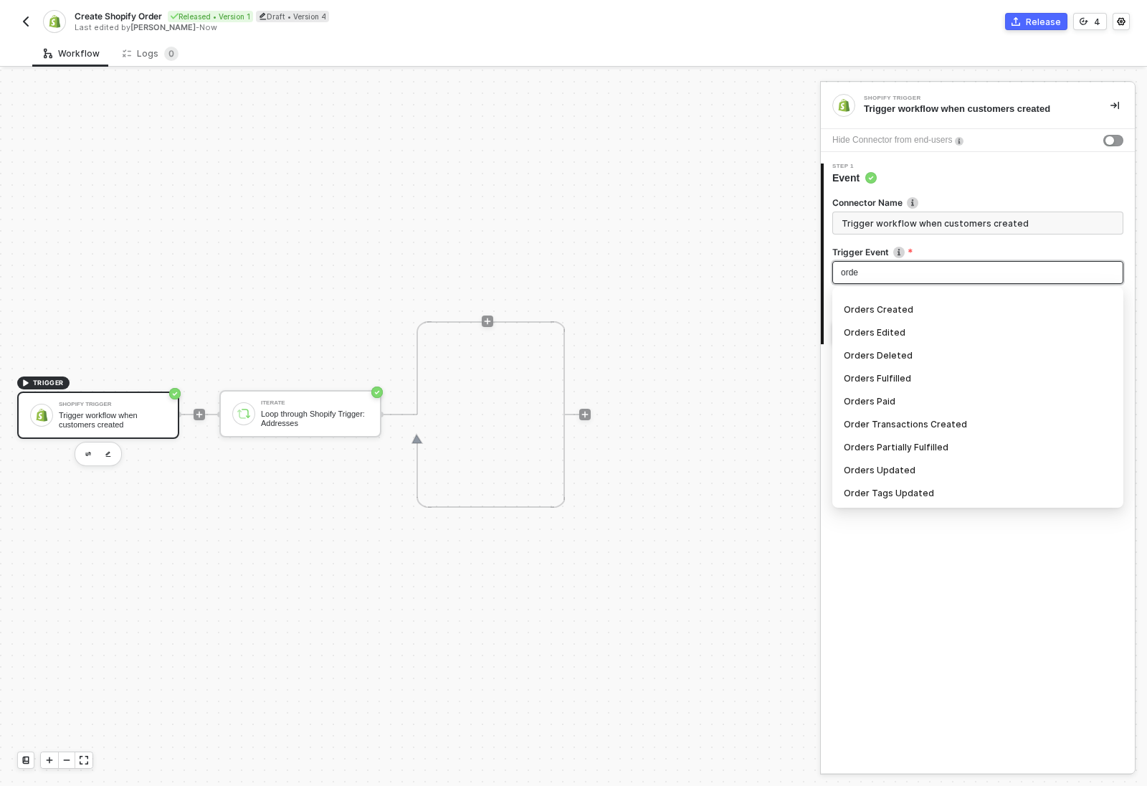
type input "order"
click at [931, 305] on div "Orders Created" at bounding box center [978, 310] width 268 height 16
type input "Trigger workflow when orders created"
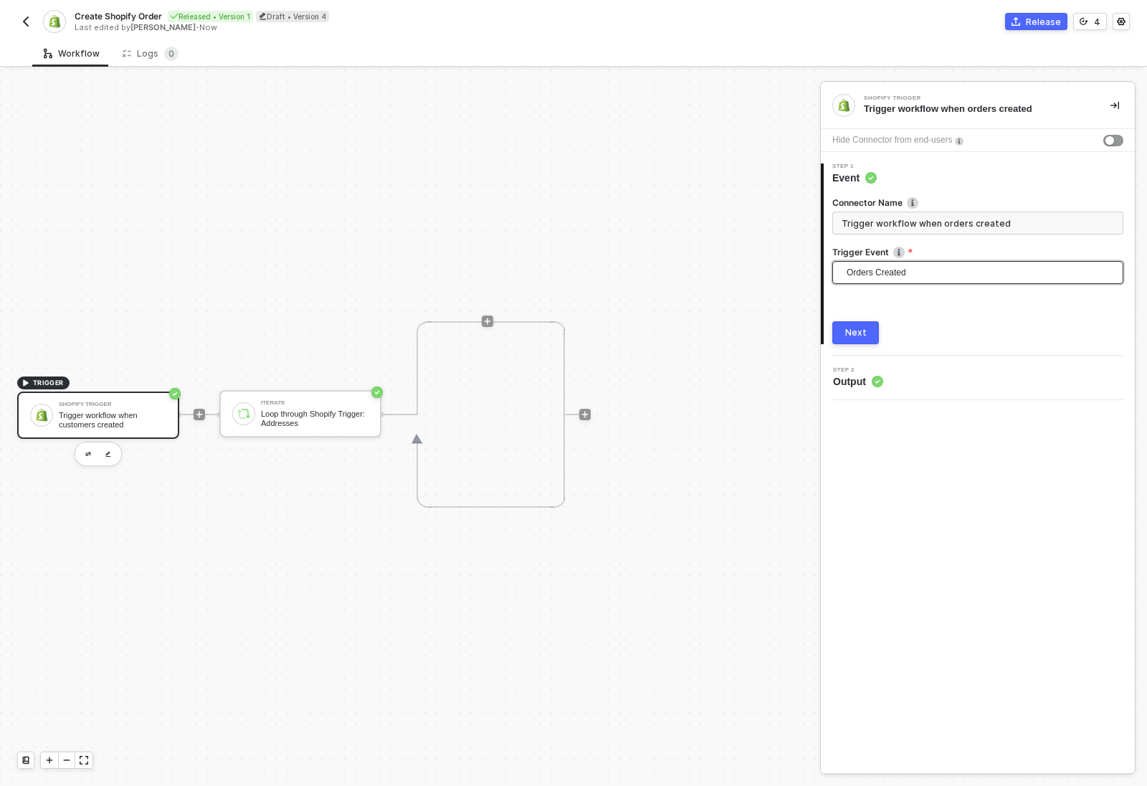
click at [863, 331] on div "Next" at bounding box center [856, 332] width 22 height 11
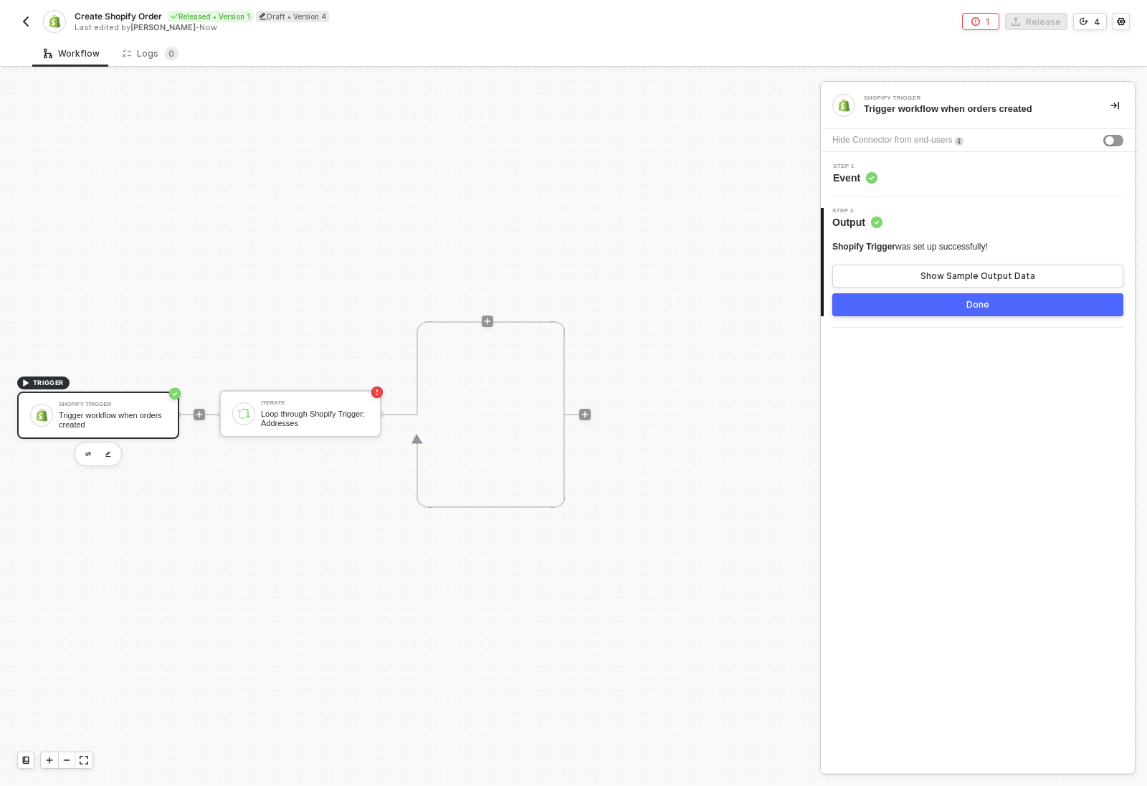
click at [944, 310] on button "Done" at bounding box center [977, 304] width 291 height 23
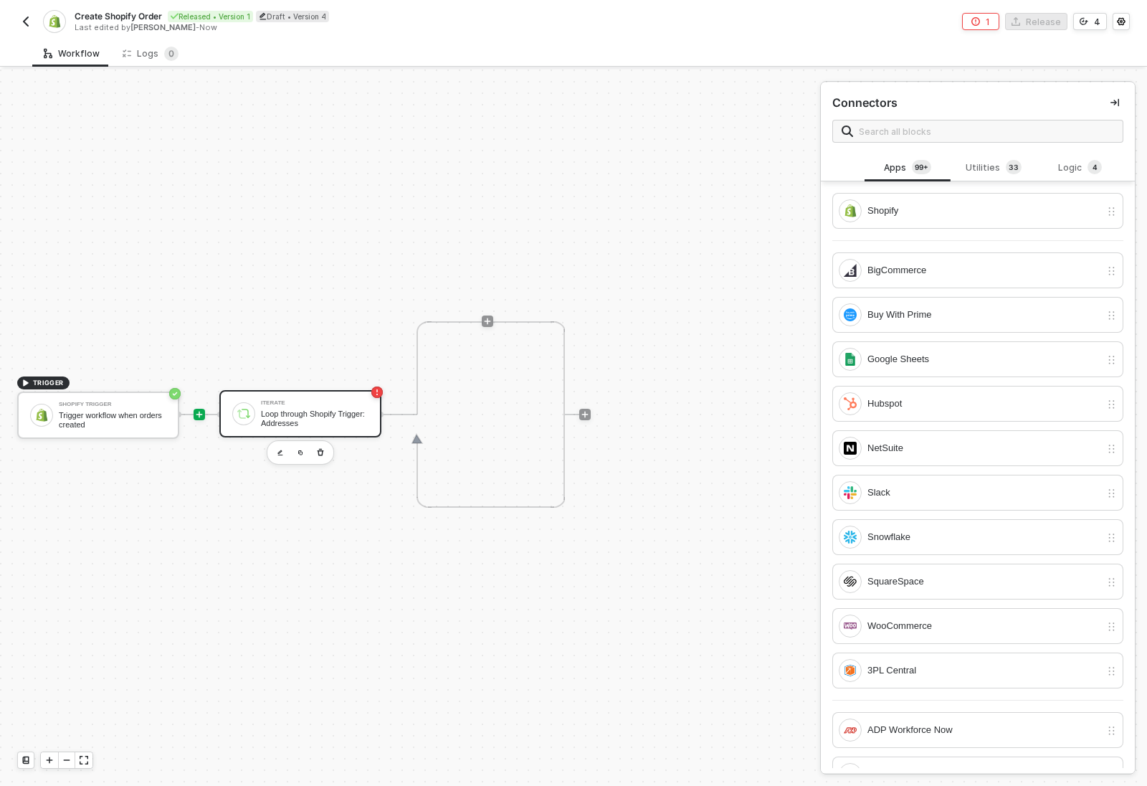
click at [321, 414] on div "Loop through Shopify Trigger: Addresses" at bounding box center [315, 418] width 108 height 18
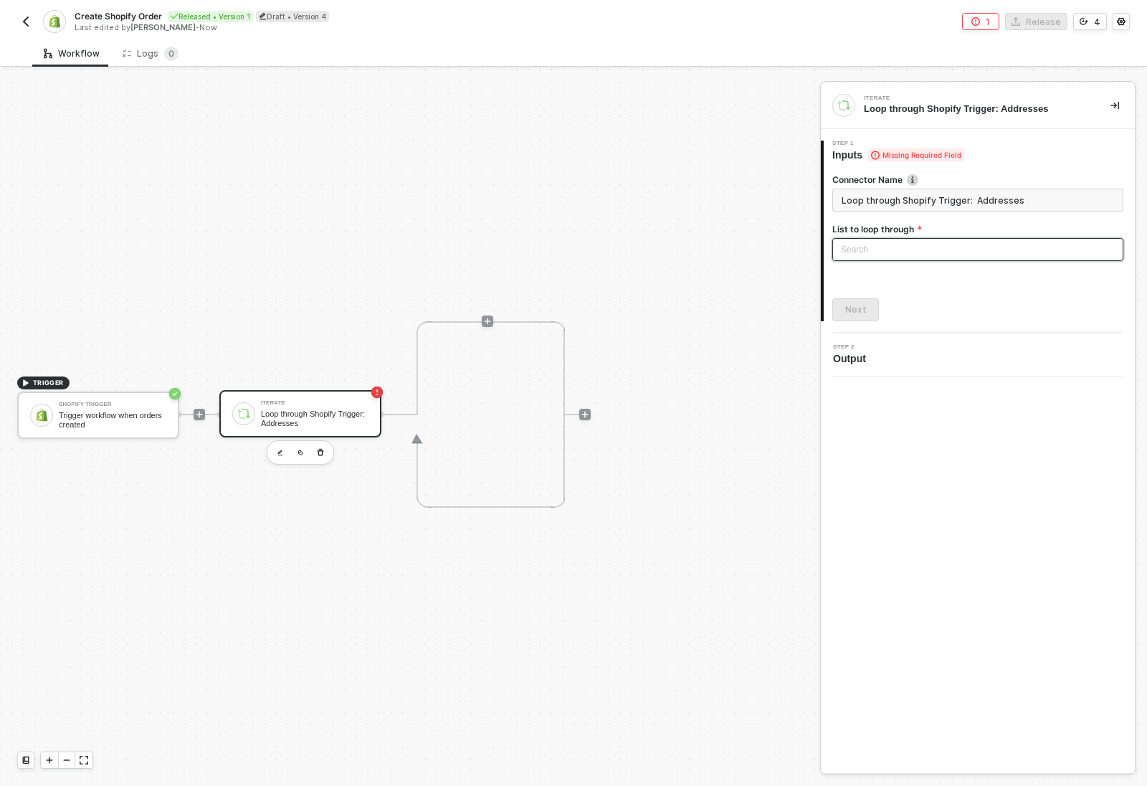
click at [901, 242] on div "Search" at bounding box center [977, 249] width 291 height 23
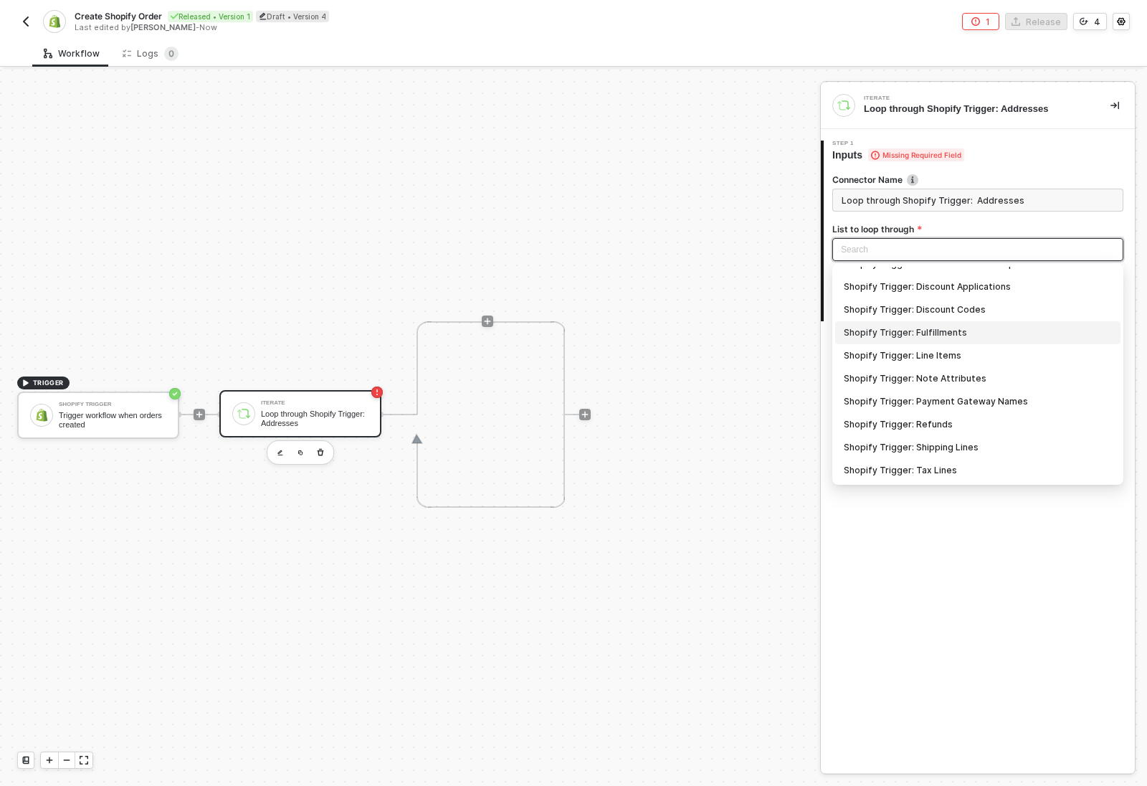
scroll to position [0, 0]
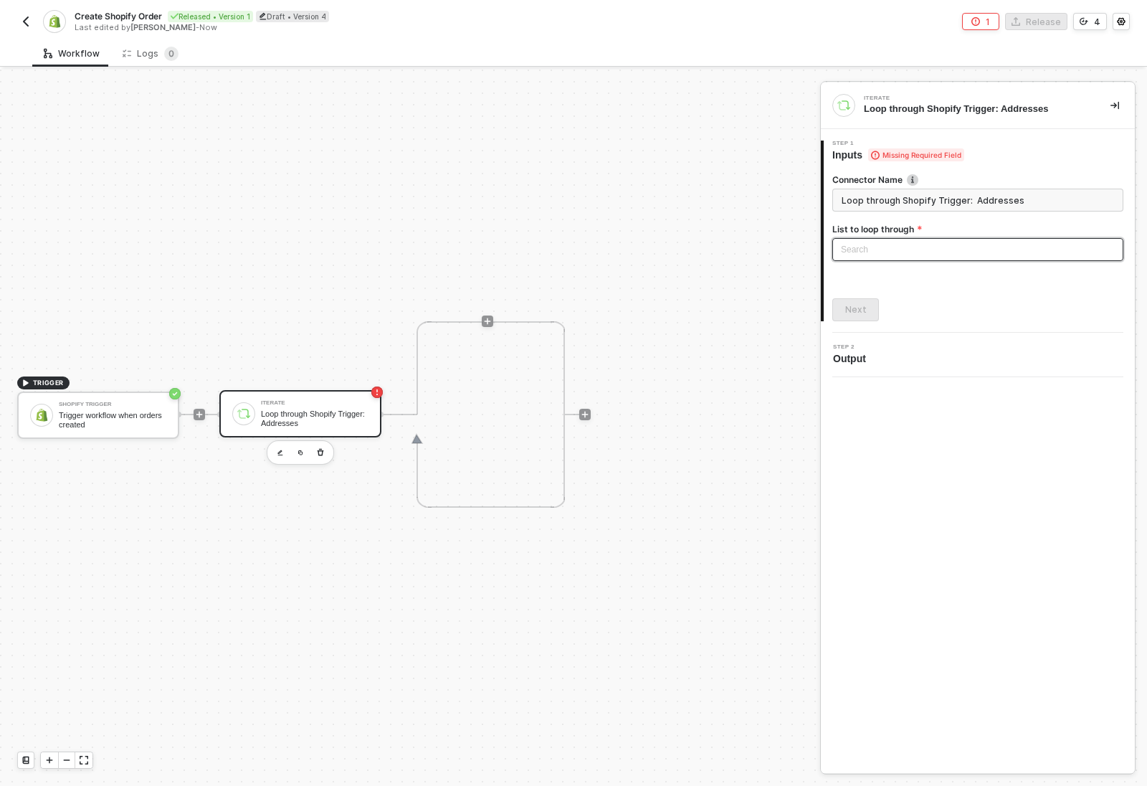
click at [904, 250] on input "search" at bounding box center [978, 250] width 274 height 22
click at [931, 206] on input "Loop through Shopify Trigger: Addresses" at bounding box center [977, 200] width 291 height 23
click at [512, 596] on div "TRIGGER Shopify Trigger Trigger workflow when orders created Iterate Loop throu…" at bounding box center [406, 414] width 813 height 743
click at [350, 427] on div "Loop through Shopify Trigger: Addresses" at bounding box center [315, 418] width 108 height 18
click at [932, 250] on div "Search" at bounding box center [977, 249] width 291 height 23
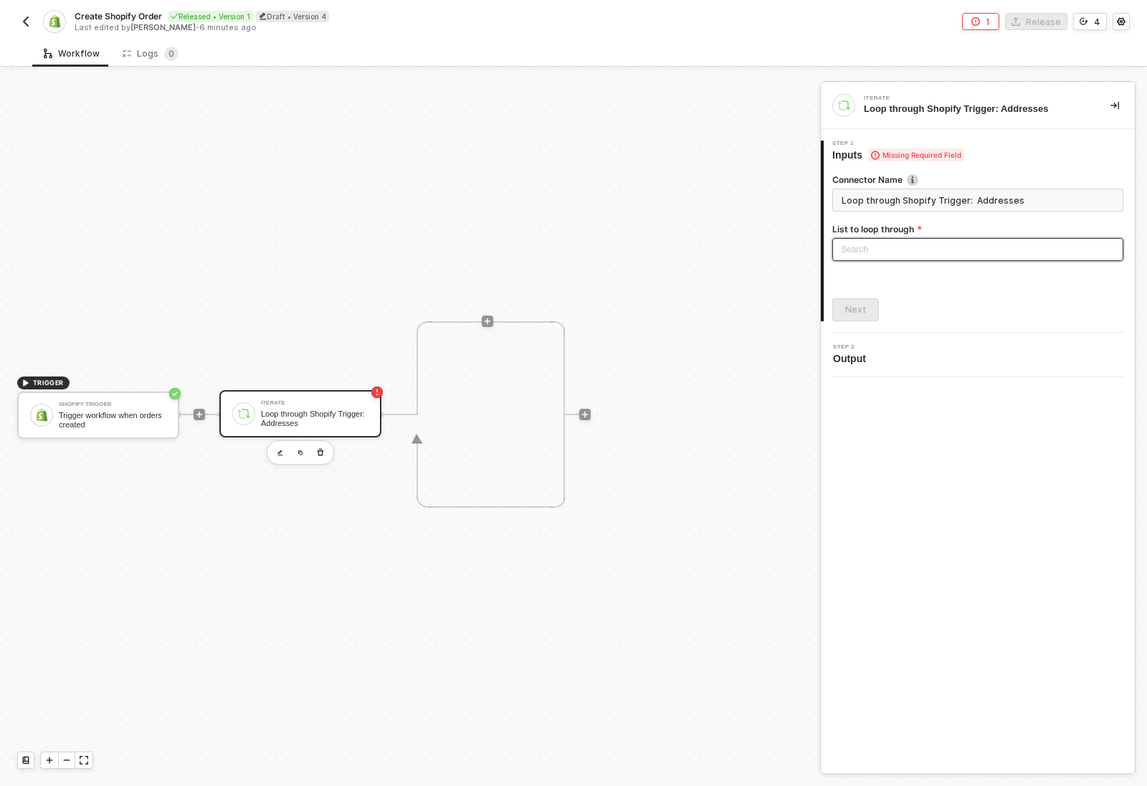
click at [981, 244] on input "search" at bounding box center [978, 250] width 274 height 22
type input "F"
type input "ful"
type input "Loop through Shopify Trigger: Fulfillments"
click at [979, 310] on div "Next" at bounding box center [977, 309] width 291 height 23
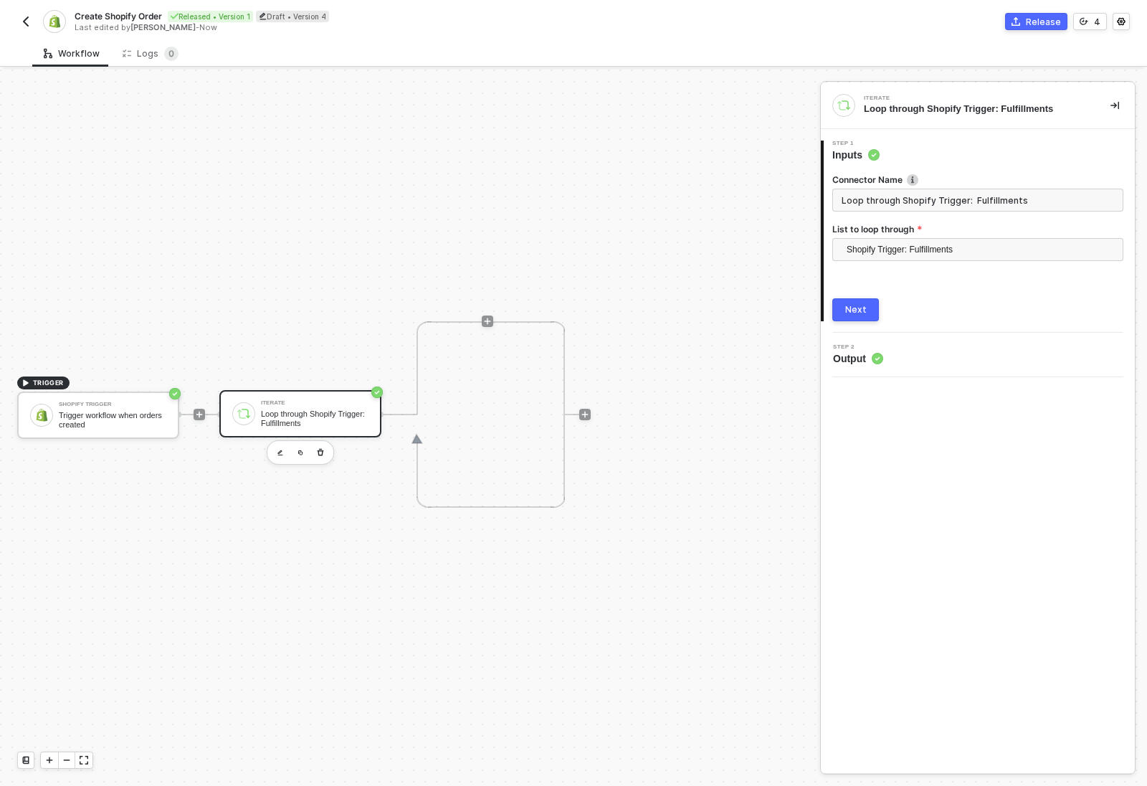
click at [876, 313] on button "Next" at bounding box center [855, 309] width 47 height 23
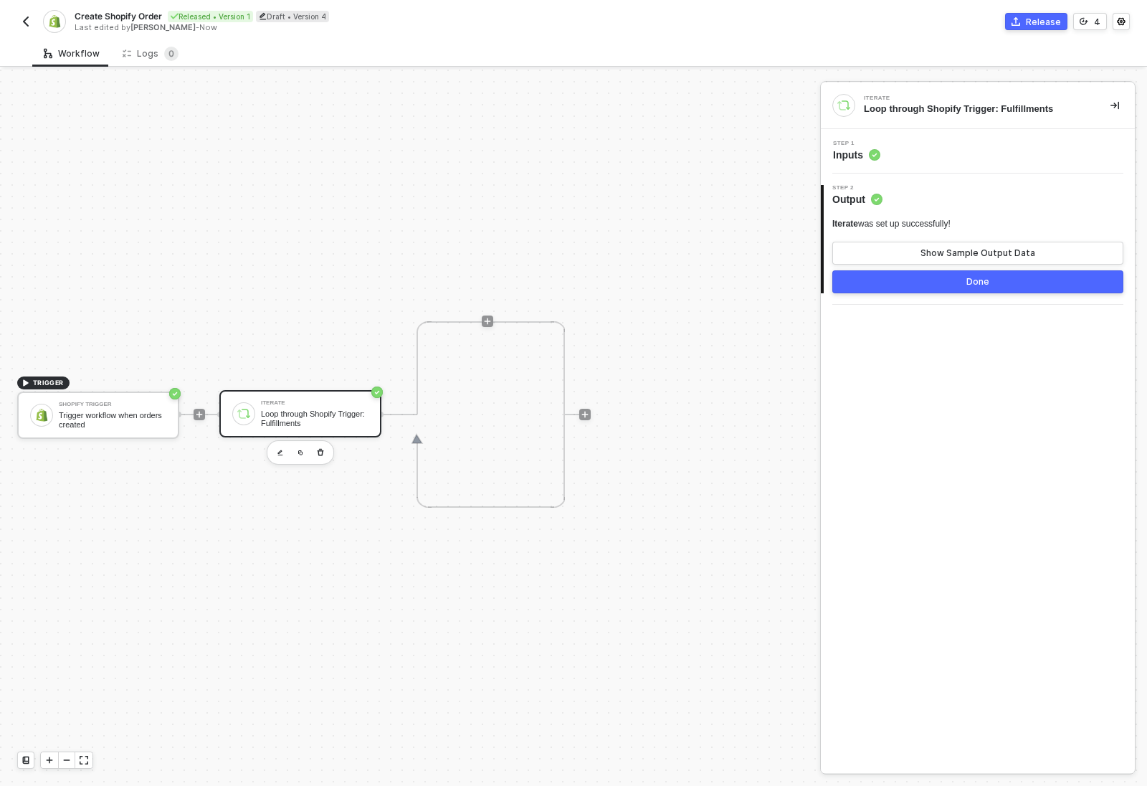
click at [950, 241] on div "Iterate was set up successfully! Show Sample Output Data" at bounding box center [977, 241] width 291 height 47
click at [950, 244] on button "Show Sample Output Data" at bounding box center [977, 253] width 291 height 23
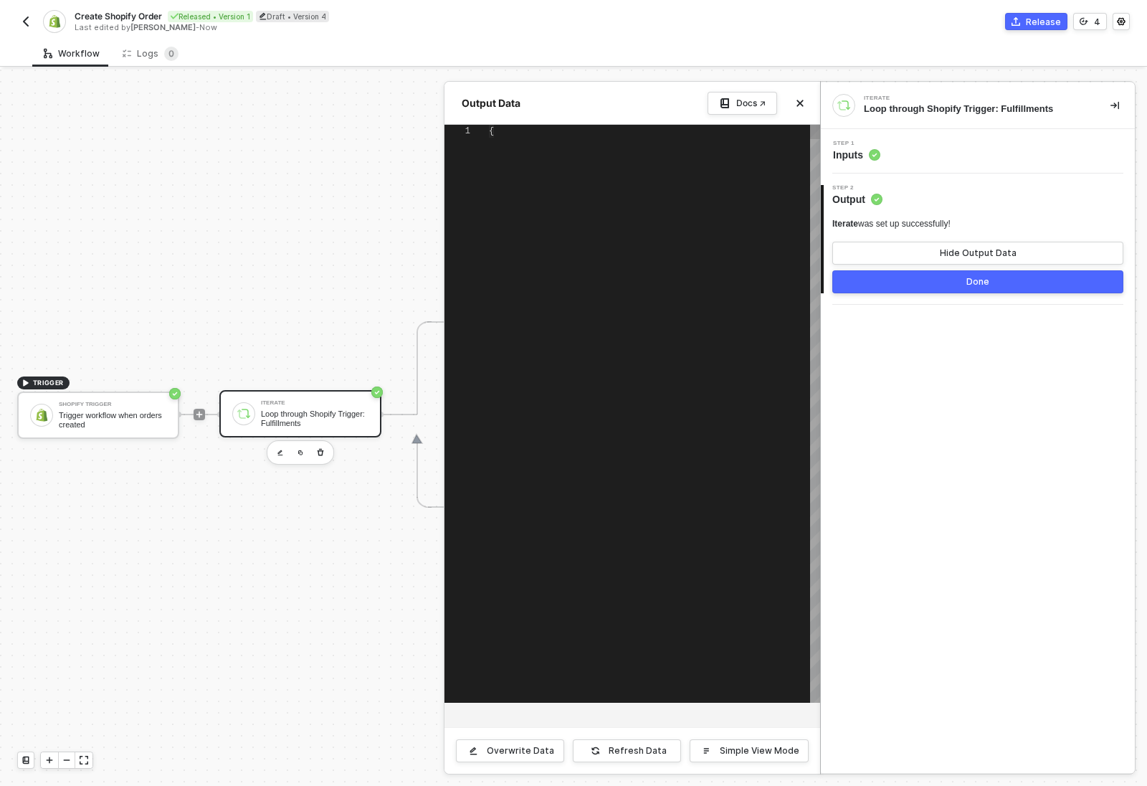
scroll to position [116, 0]
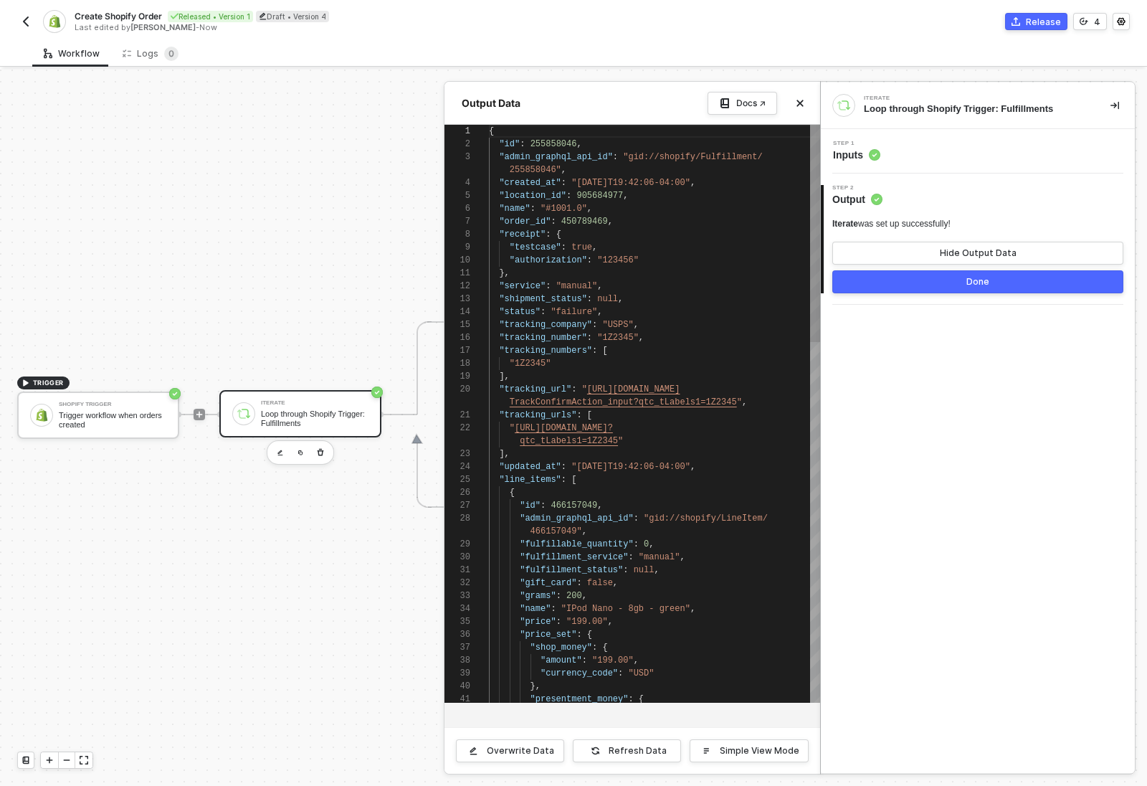
drag, startPoint x: 488, startPoint y: 130, endPoint x: 557, endPoint y: 194, distance: 93.9
click at [557, 194] on div "1 2 3 4 5 6 7 8 9 10 11 12 13 14 15 16 17 18 19 20 21 22 23 24 25 26 27 28 29 3…" at bounding box center [633, 414] width 376 height 578
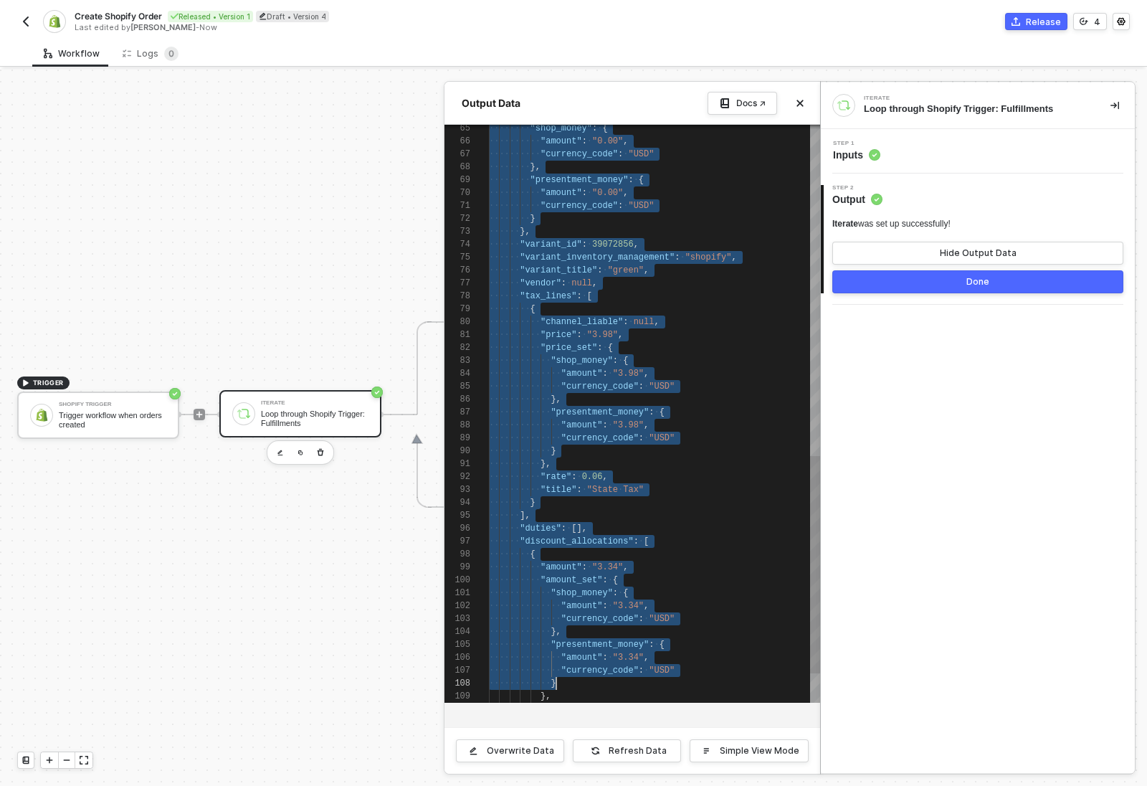
type textarea "{ "id": 255858046, "admin_graphql_api_id": "gid://shopify/Fulfillment/255858046…"
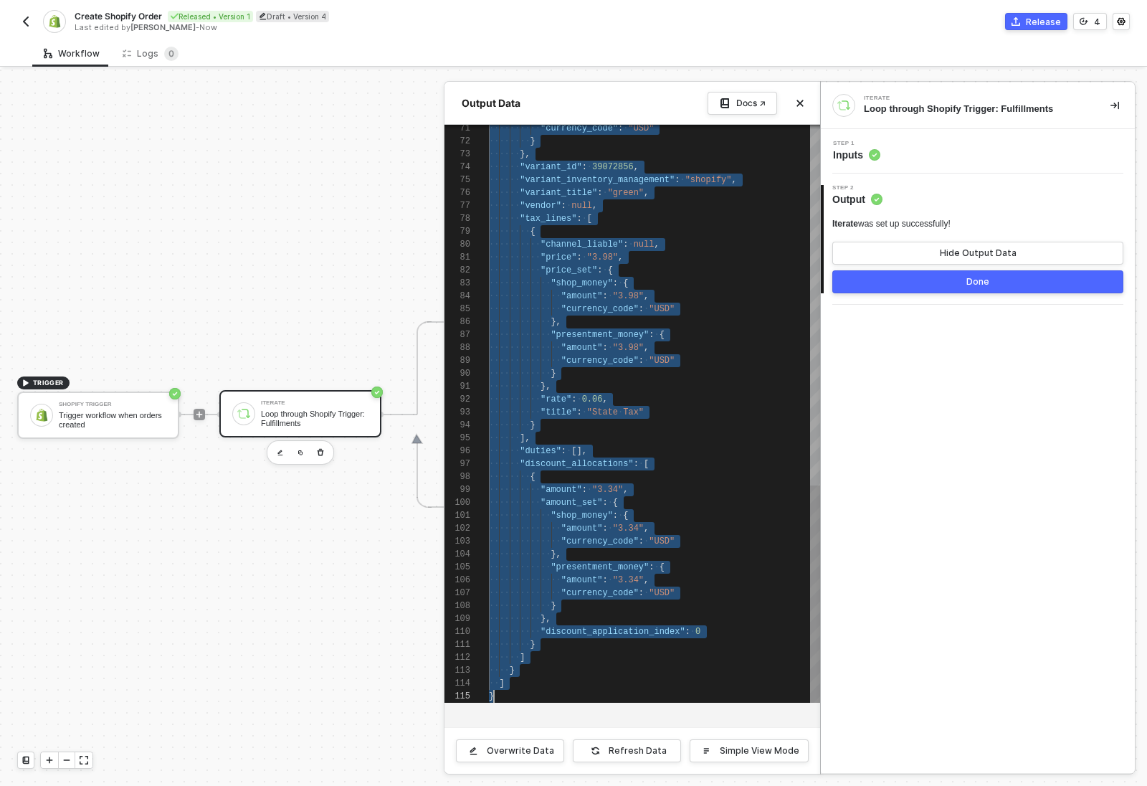
scroll to position [0, 5]
drag, startPoint x: 489, startPoint y: 128, endPoint x: 728, endPoint y: 692, distance: 612.3
click at [728, 692] on div "71 72 73 74 75 76 77 78 79 80 81 82 83 84 85 86 87 88 89 90 91 92 93 94 95 96 9…" at bounding box center [633, 414] width 376 height 578
